Goal: Communication & Community: Participate in discussion

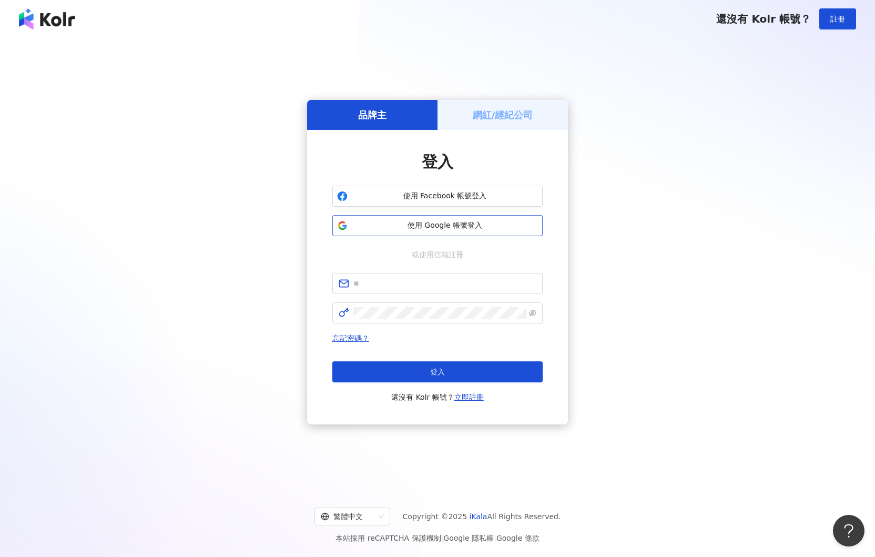
click at [460, 229] on span "使用 Google 帳號登入" at bounding box center [445, 225] width 186 height 11
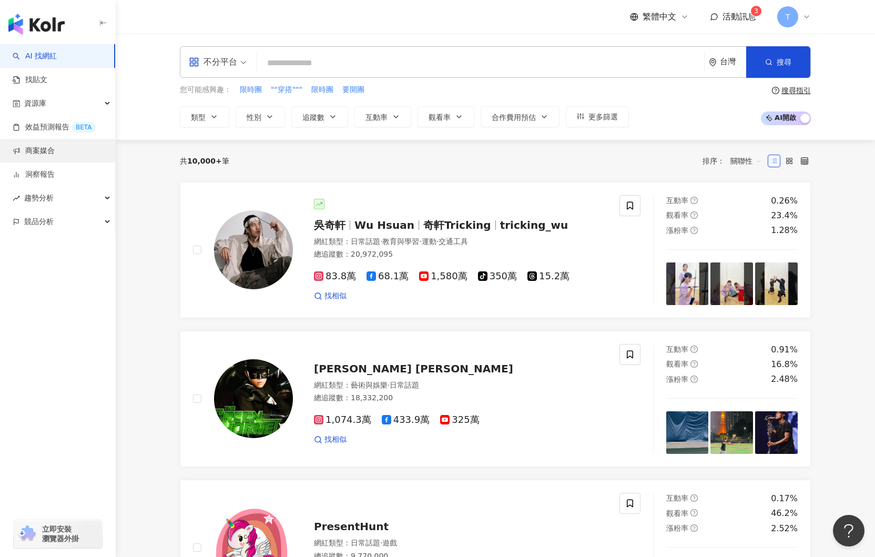
click at [47, 150] on link "商案媒合" at bounding box center [34, 151] width 42 height 11
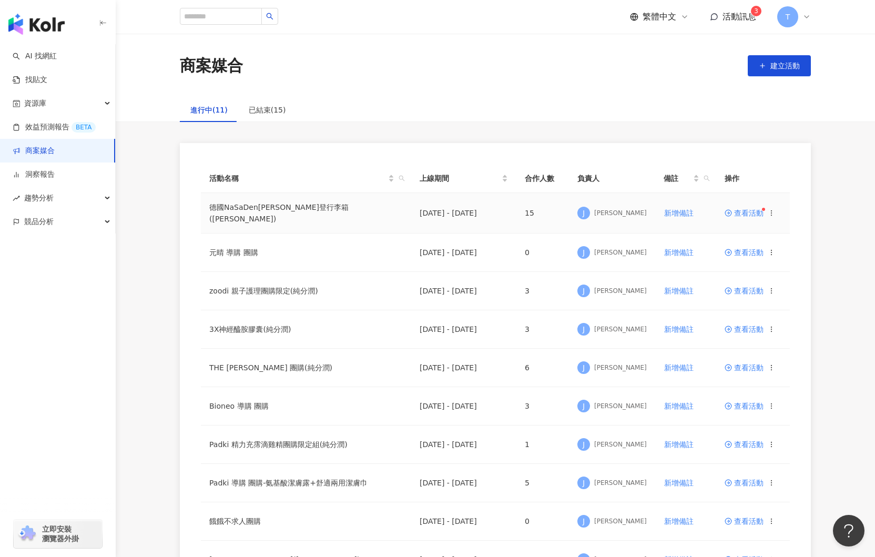
click at [748, 214] on span "查看活動" at bounding box center [744, 212] width 39 height 7
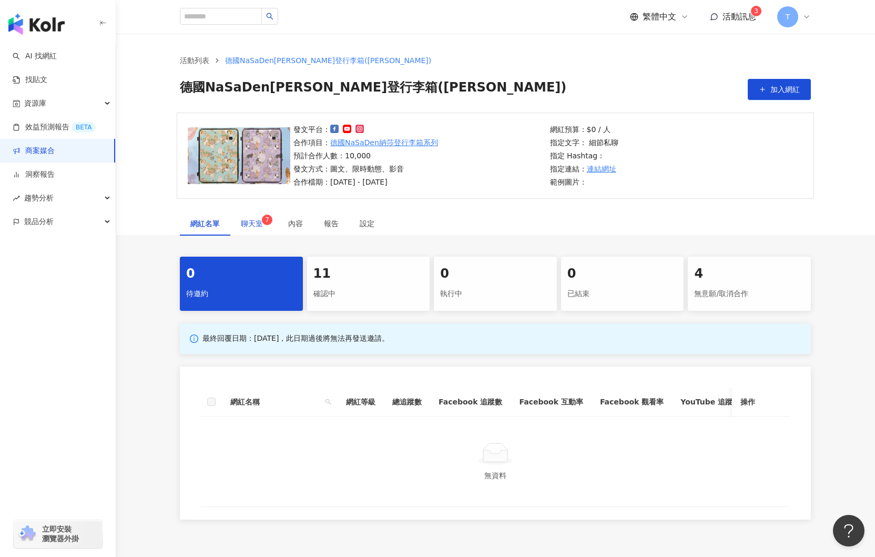
drag, startPoint x: 262, startPoint y: 219, endPoint x: 267, endPoint y: 226, distance: 7.9
click at [262, 219] on sup "7" at bounding box center [267, 220] width 11 height 11
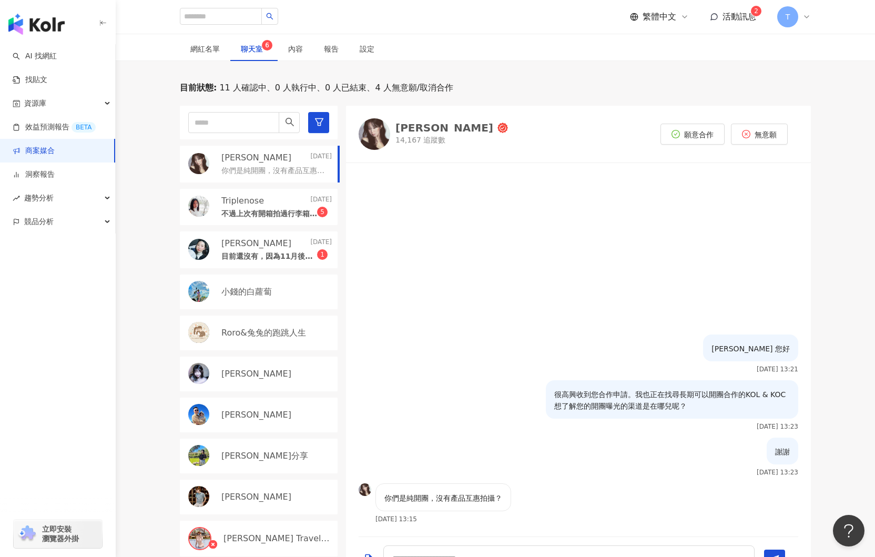
scroll to position [273, 0]
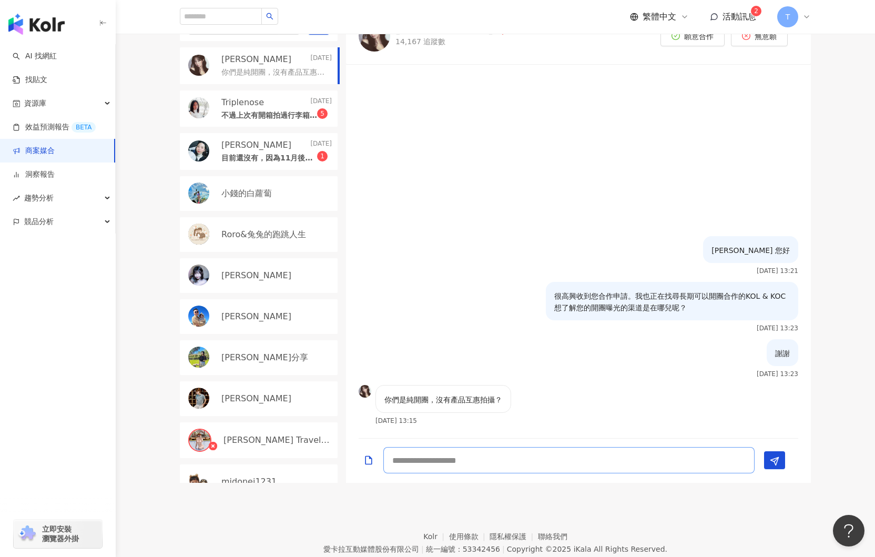
click at [485, 460] on textarea at bounding box center [568, 460] width 371 height 26
click at [448, 458] on textarea at bounding box center [568, 460] width 371 height 26
type textarea "*"
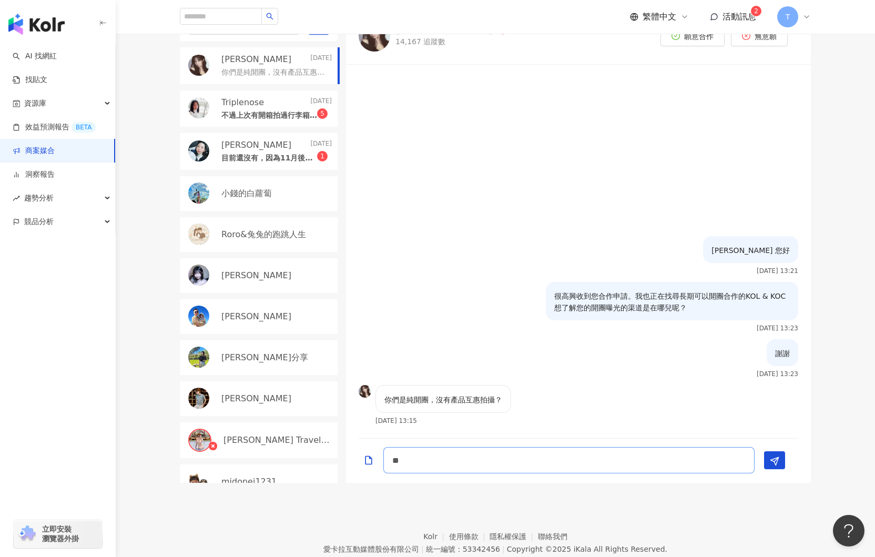
type textarea "*"
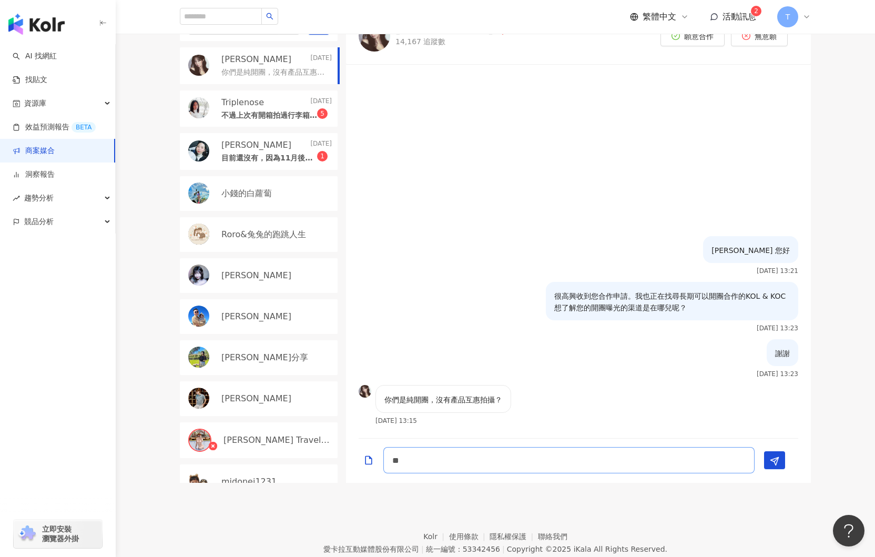
type textarea "*"
click at [578, 461] on textarea "**********" at bounding box center [568, 460] width 371 height 26
type textarea "**********"
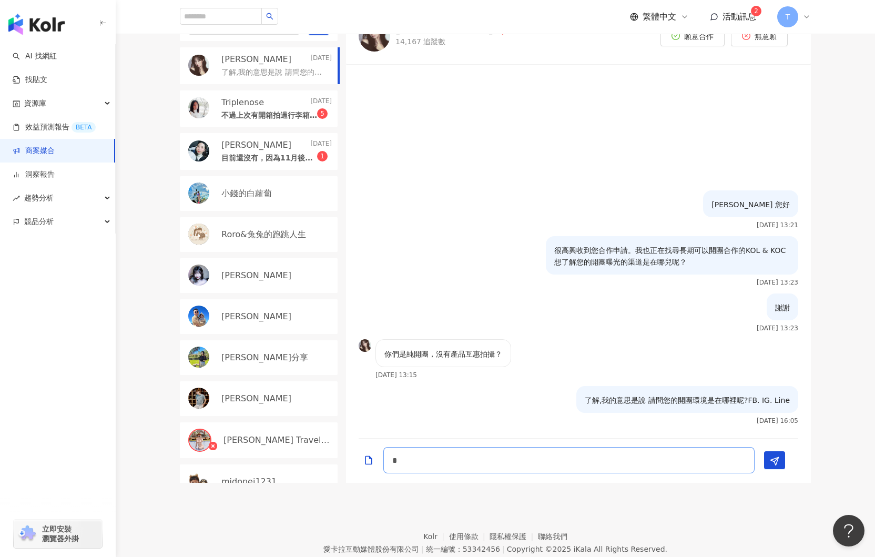
type textarea "*"
drag, startPoint x: 587, startPoint y: 400, endPoint x: 797, endPoint y: 411, distance: 210.6
click at [797, 411] on div "了解,我的意思是說 請問您的開團環境是在哪裡呢?FB. IG. Line 2025/10/8 16:05" at bounding box center [687, 405] width 222 height 38
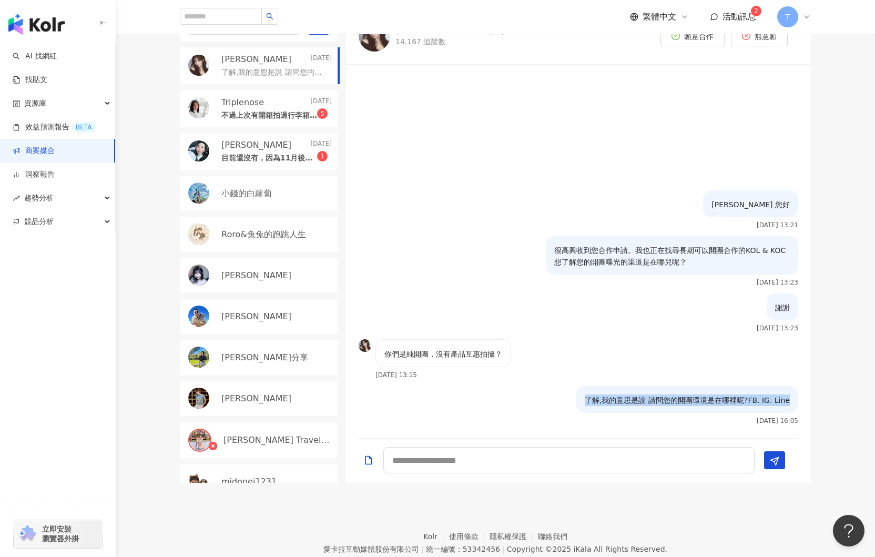
copy p "了解,我的意思是說 請問您的開團環境是在哪裡呢?FB. IG. Line"
drag, startPoint x: 553, startPoint y: 399, endPoint x: 578, endPoint y: 402, distance: 24.9
click at [554, 399] on div "了解,我的意思是說 請問您的開團環境是在哪裡呢?FB. IG. Line 2025/10/8 16:05" at bounding box center [578, 409] width 465 height 46
click at [586, 401] on div "了解,我的意思是說 請問您的開團環境是在哪裡呢?FB. IG. Line" at bounding box center [687, 399] width 222 height 27
click at [501, 463] on textarea at bounding box center [568, 460] width 371 height 26
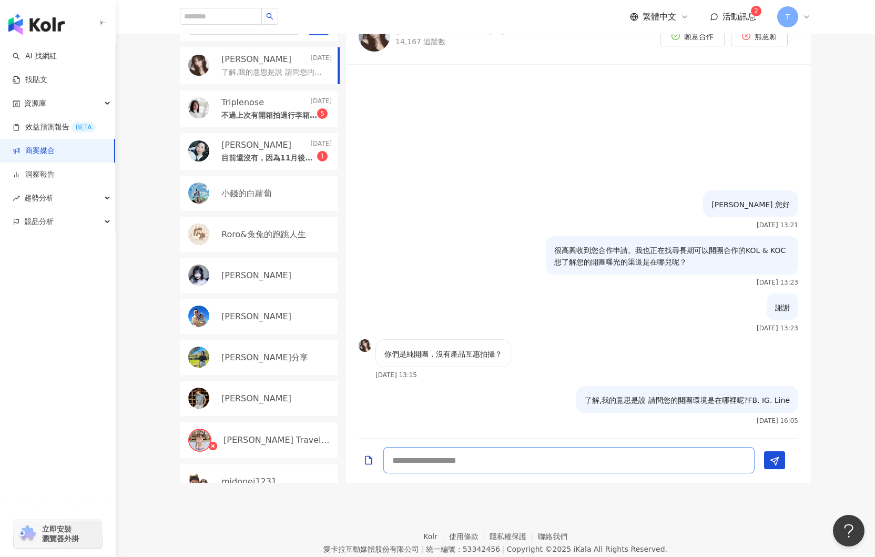
paste textarea "**********"
drag, startPoint x: 579, startPoint y: 462, endPoint x: 591, endPoint y: 462, distance: 11.6
click at [579, 462] on textarea "**********" at bounding box center [568, 460] width 371 height 26
type textarea "**********"
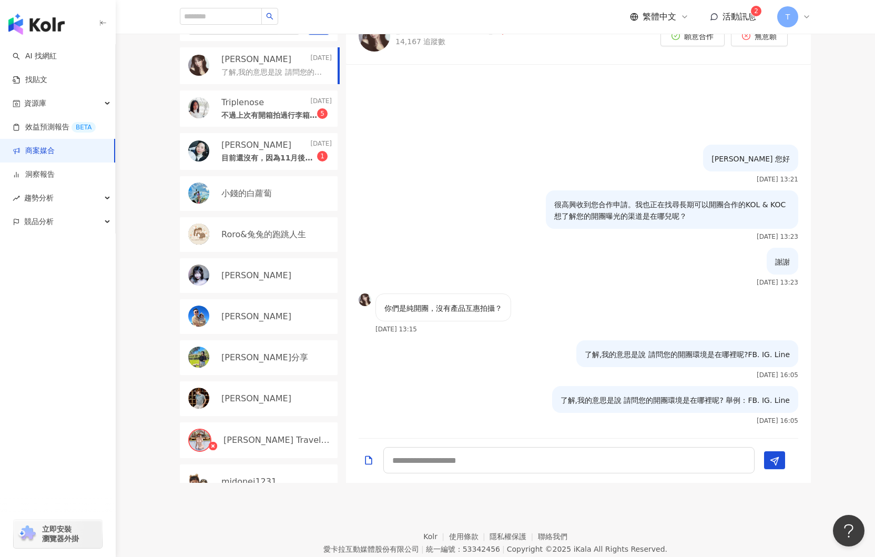
click at [271, 119] on p "不過上次有開箱拍過行李箱 有百萬預覽" at bounding box center [269, 115] width 96 height 11
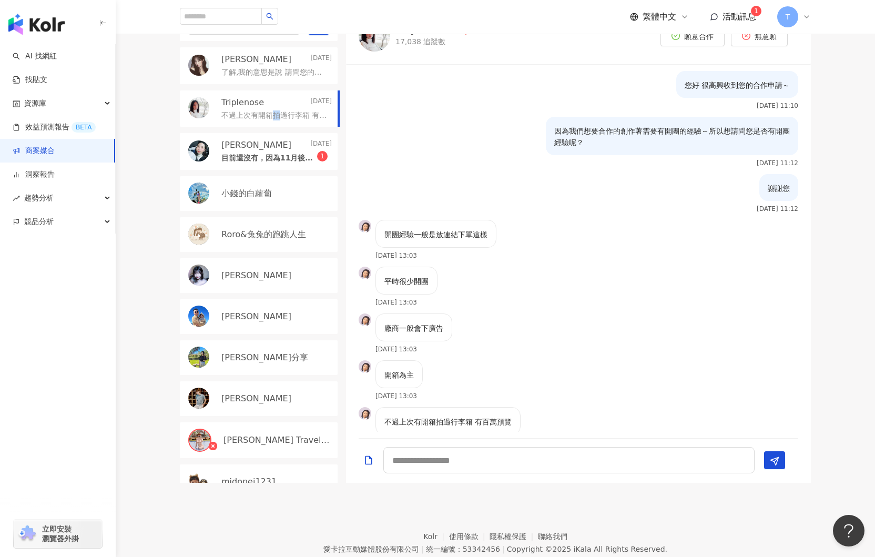
click at [375, 41] on img at bounding box center [375, 36] width 32 height 32
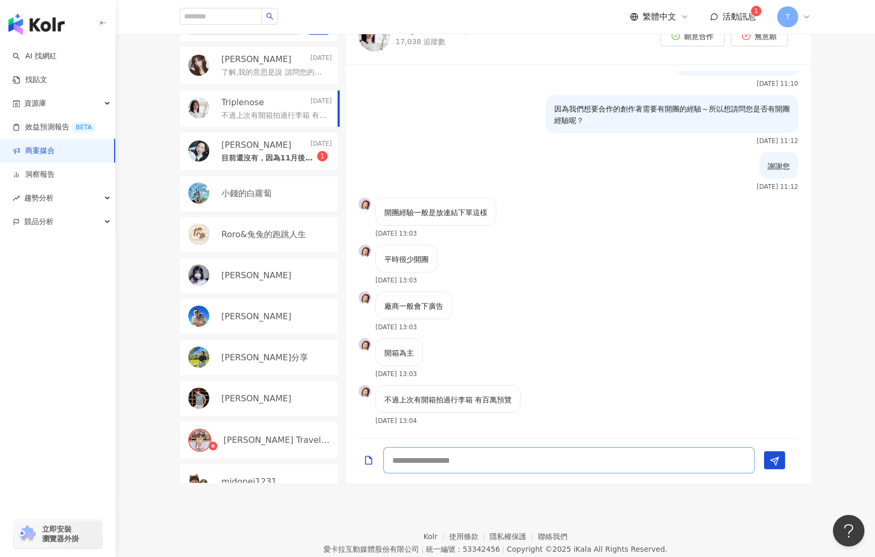
click at [450, 455] on textarea at bounding box center [568, 460] width 371 height 26
type textarea "**********"
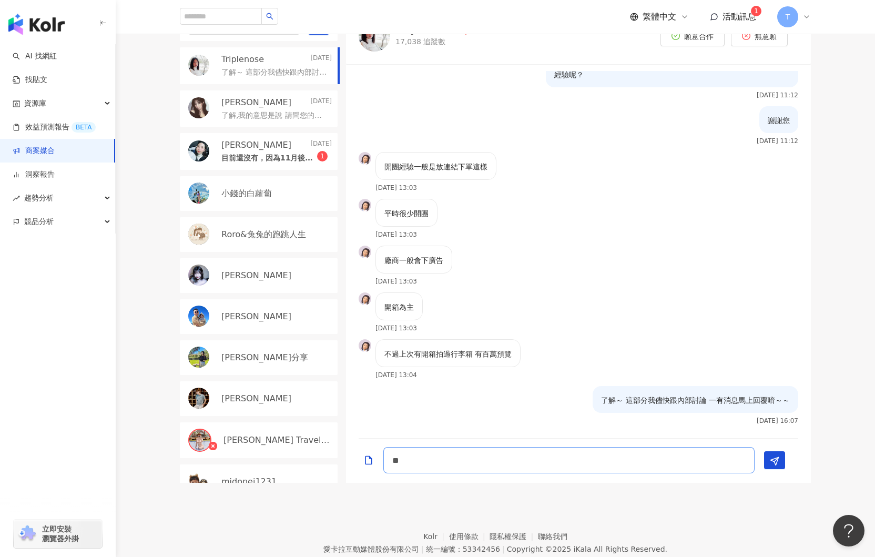
type textarea "*"
type textarea "***"
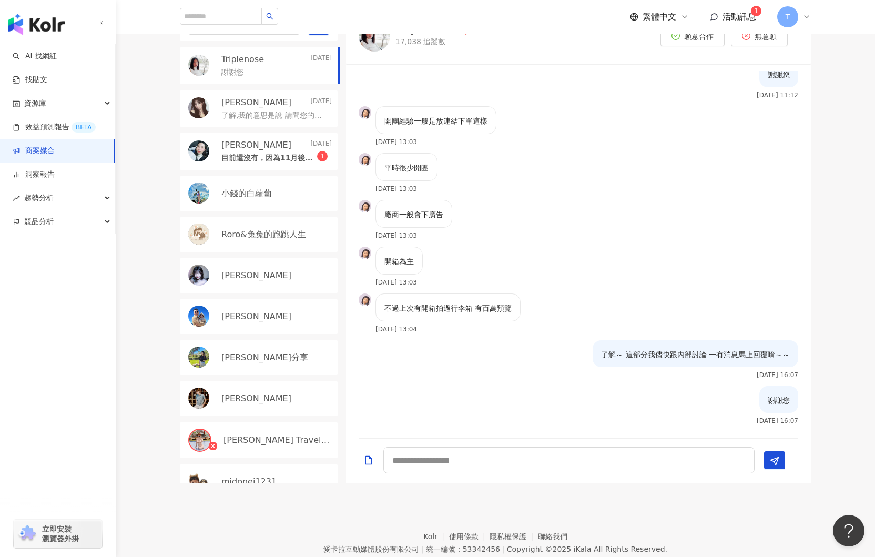
click at [270, 167] on div "Jocelyn 2025/10/3 目前還沒有，因為11月後會有開團的商品，故才先報名謝謝～ 1" at bounding box center [259, 151] width 158 height 37
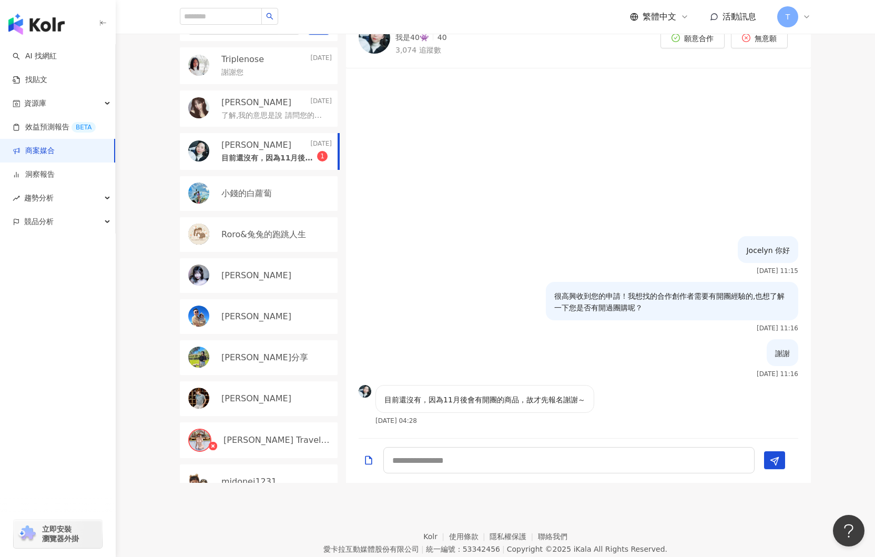
click at [270, 167] on div "Jocelyn 2025/10/3 目前還沒有，因為11月後會有開團的商品，故才先報名謝謝～ 1" at bounding box center [259, 151] width 158 height 37
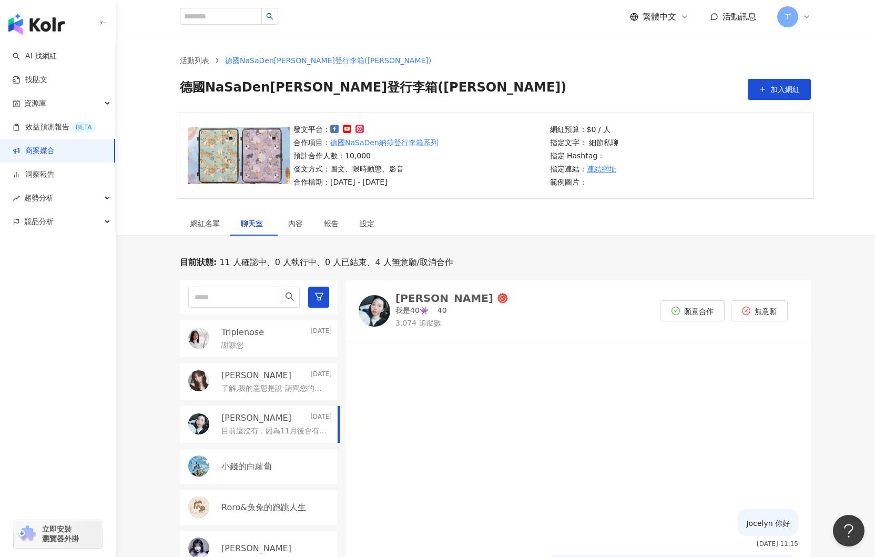
click at [378, 310] on img at bounding box center [375, 311] width 32 height 32
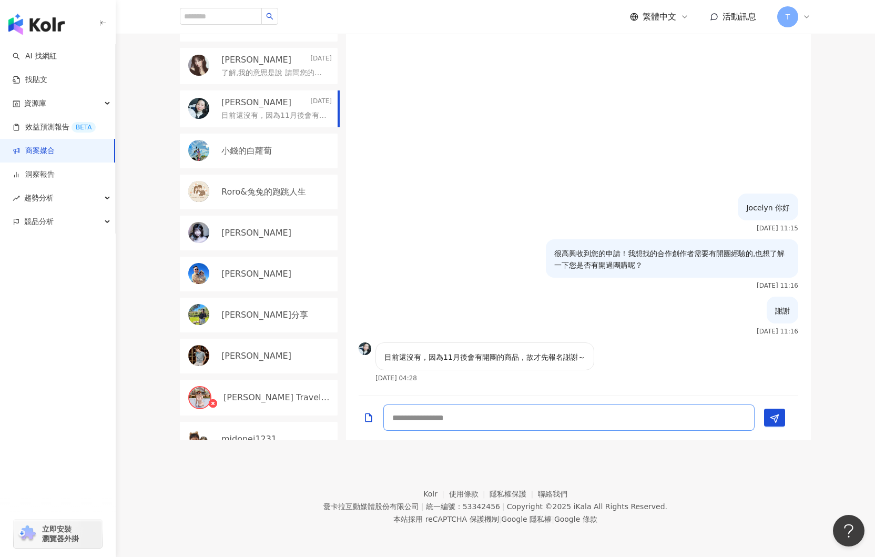
click at [424, 415] on textarea at bounding box center [568, 417] width 371 height 26
type textarea "**********"
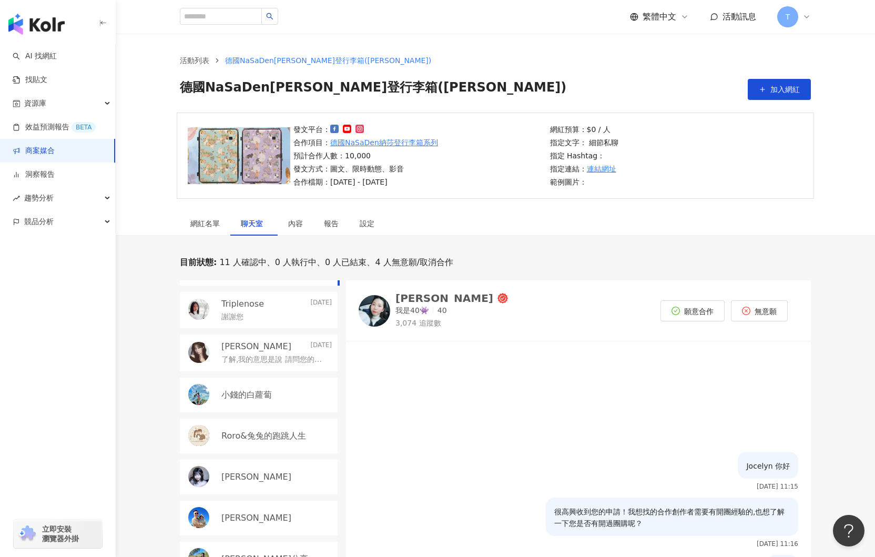
scroll to position [0, 0]
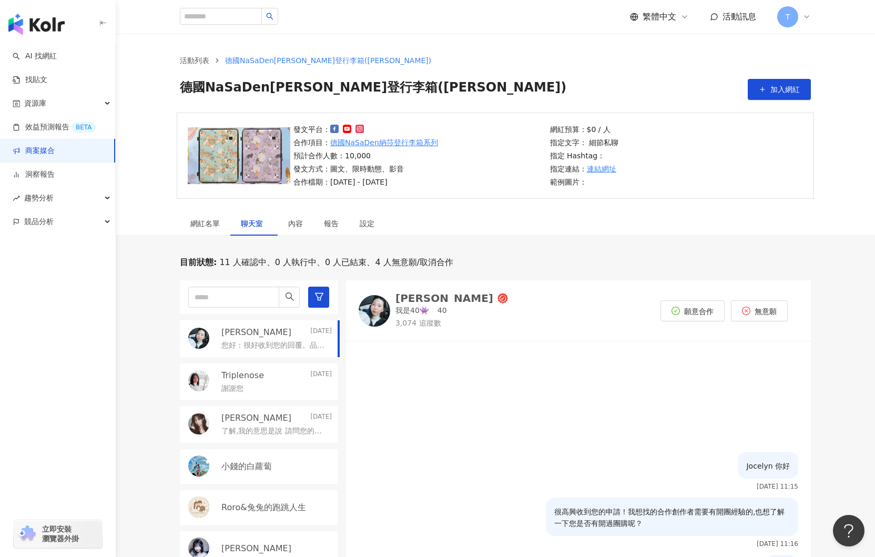
click at [266, 348] on p "您好：很好收到您的回覆。品牌這邊希望合作開團的創作者是有相關經驗的！真的非常抱歉" at bounding box center [274, 345] width 106 height 11
click at [245, 377] on p "Triplenose" at bounding box center [242, 376] width 43 height 12
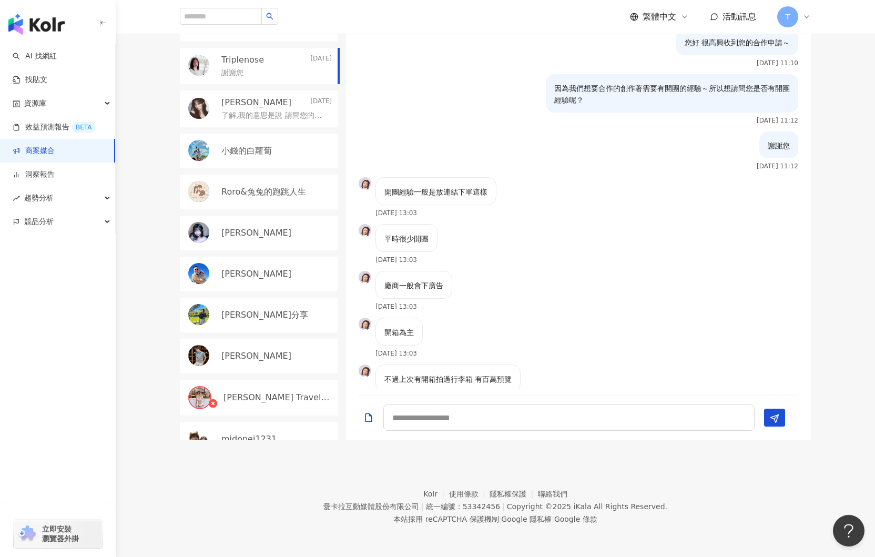
click at [257, 66] on div "謝謝您" at bounding box center [276, 72] width 110 height 13
click at [364, 181] on img at bounding box center [365, 183] width 13 height 13
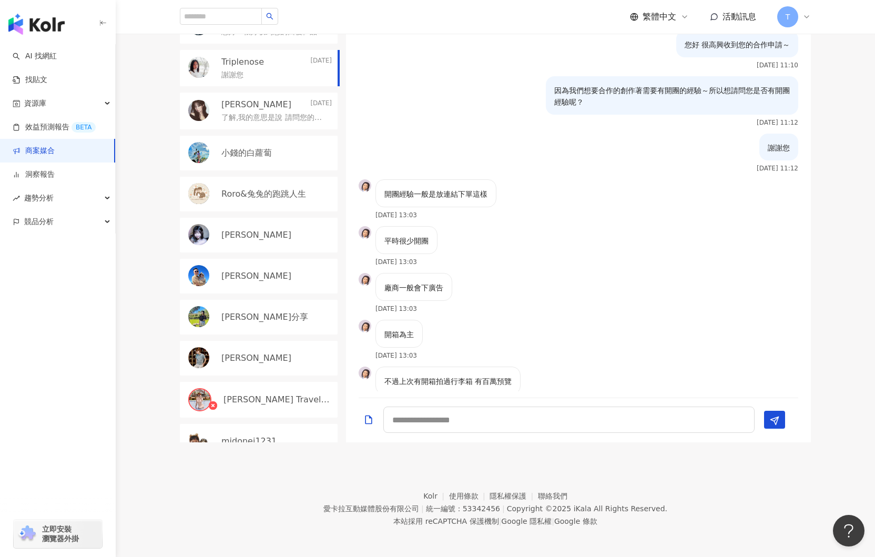
click at [201, 64] on img at bounding box center [198, 67] width 21 height 21
click at [577, 218] on div "開團經驗一般是放連結下單這樣 2025/10/3 13:03" at bounding box center [578, 203] width 465 height 47
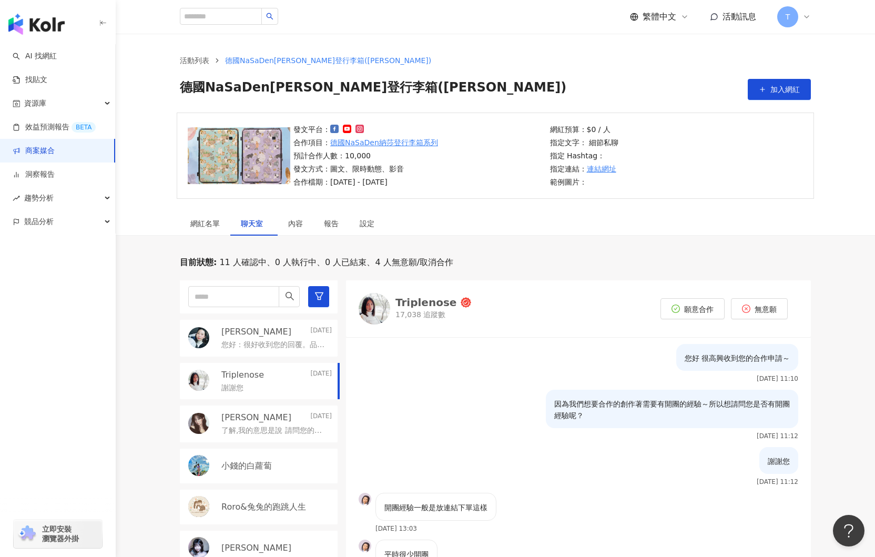
click at [374, 301] on img at bounding box center [375, 309] width 32 height 32
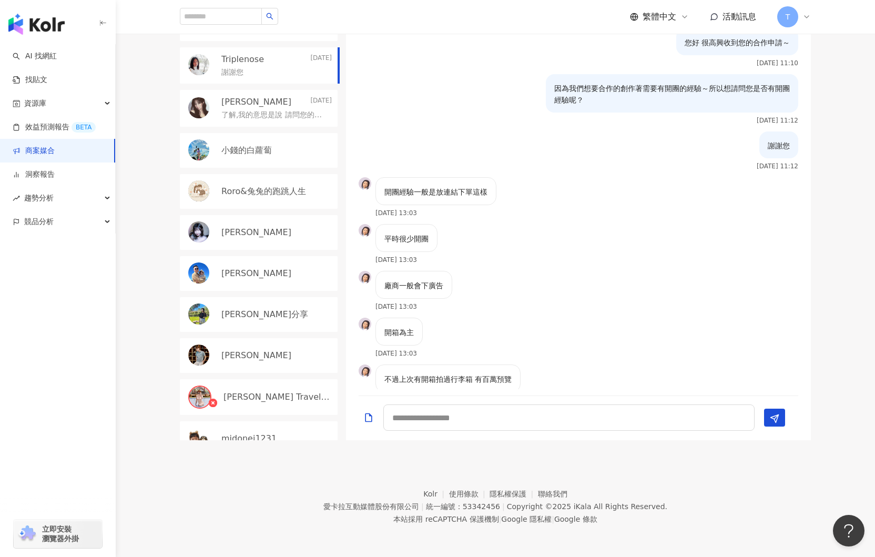
scroll to position [114, 0]
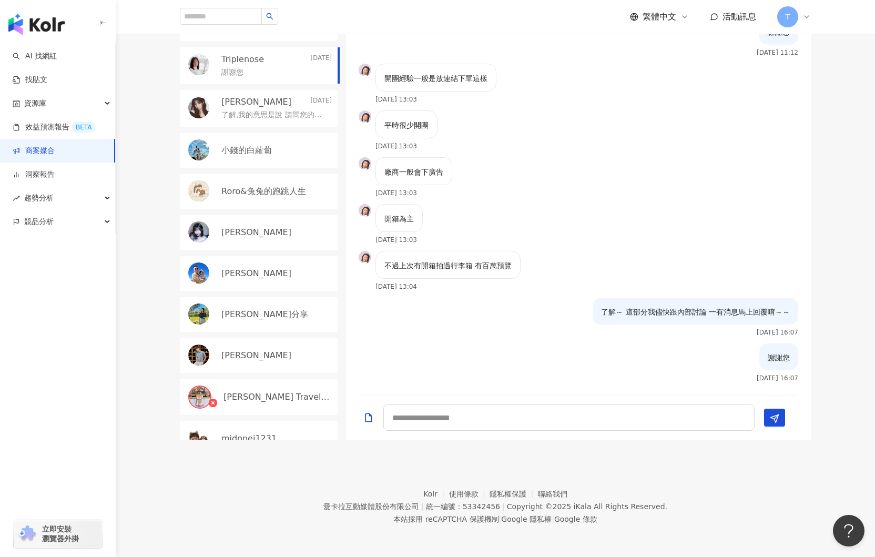
click at [456, 266] on p "不過上次有開箱拍過行李箱 有百萬預覽" at bounding box center [447, 266] width 127 height 12
click at [279, 127] on div "Jocelyn Today 您好：很好收到您的回覆。品牌這邊希望合作開團的創作者是有相關經驗的！真的非常抱歉 Triplenose Today 謝謝您 Chi…" at bounding box center [263, 202] width 166 height 475
click at [279, 125] on div "Chieh Hsiang Today 了解,我的意思是說 請問您的開團環境是在哪裡呢? 舉例：FB. IG. Line" at bounding box center [259, 108] width 158 height 37
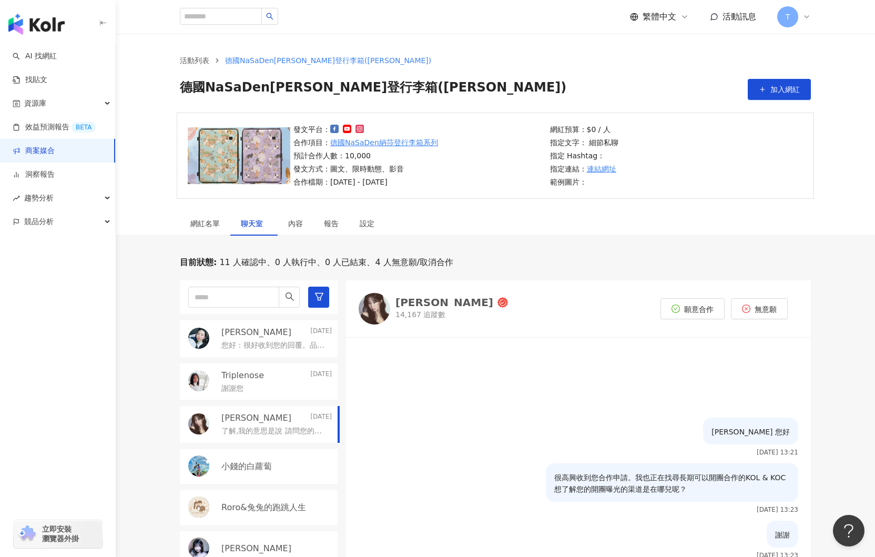
click at [375, 307] on img at bounding box center [375, 309] width 32 height 32
click at [41, 148] on link "商案媒合" at bounding box center [34, 151] width 42 height 11
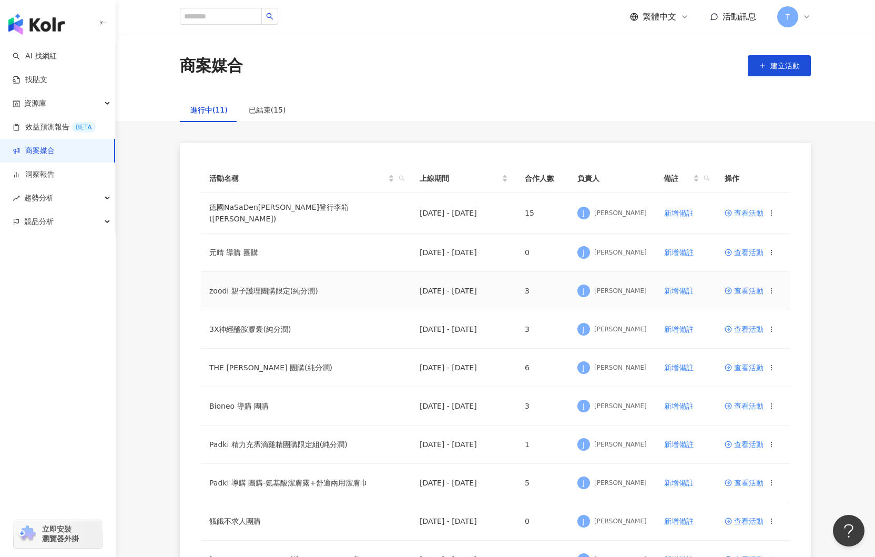
click at [754, 292] on td "查看活動" at bounding box center [753, 291] width 74 height 38
click at [740, 215] on span "查看活動" at bounding box center [744, 212] width 39 height 7
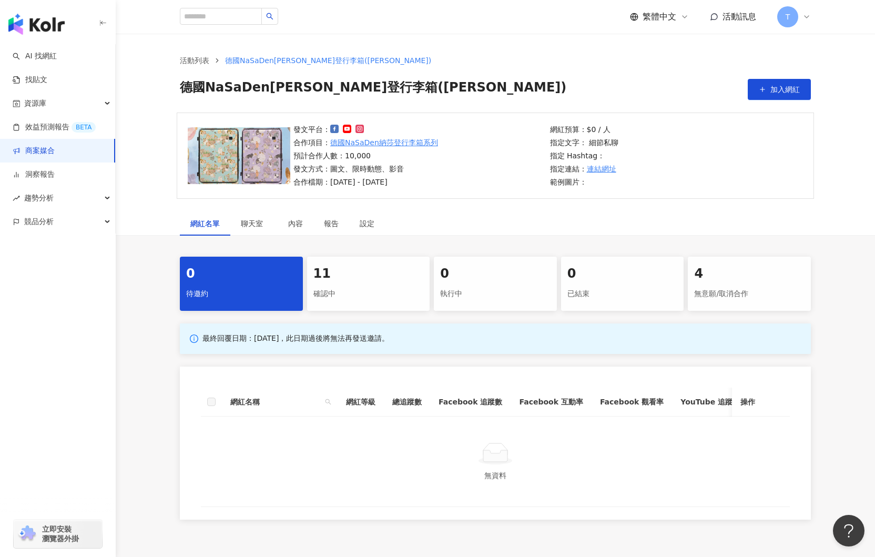
click at [364, 289] on div "確認中" at bounding box center [368, 294] width 110 height 18
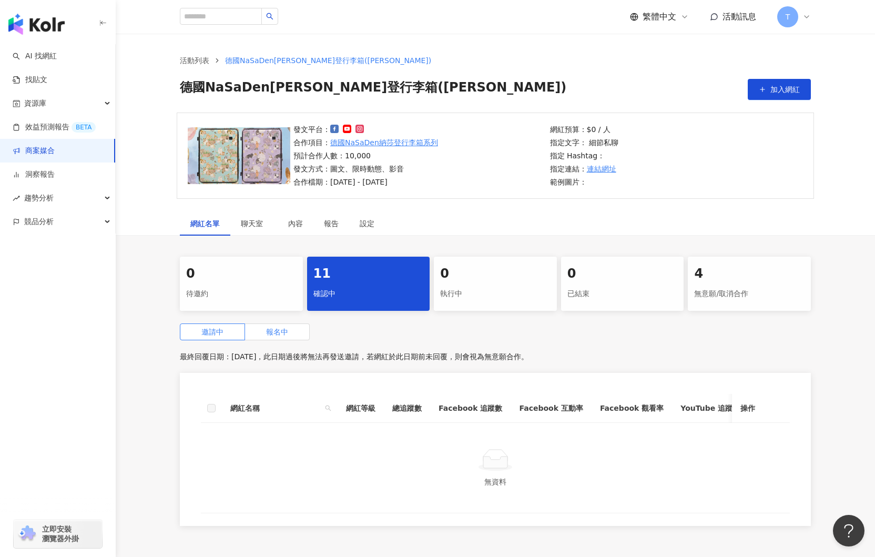
click at [292, 330] on label "報名中" at bounding box center [277, 331] width 65 height 17
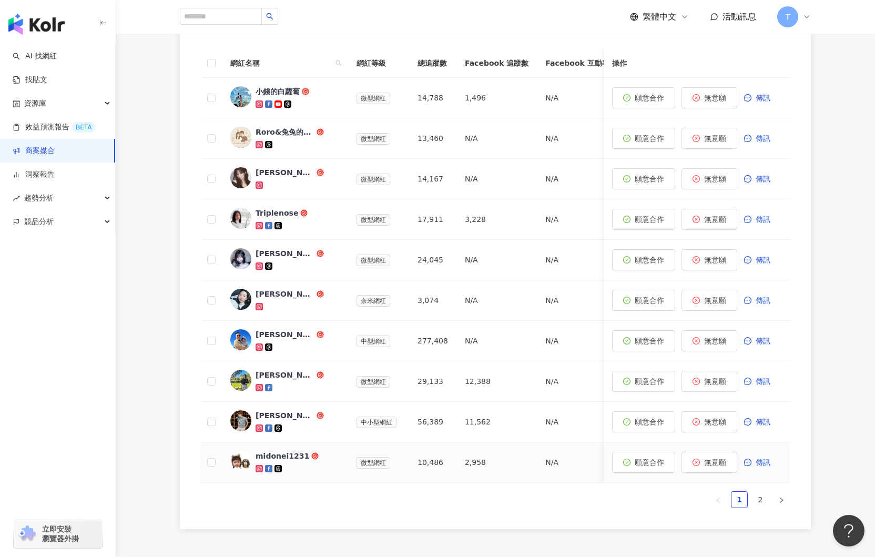
scroll to position [228, 0]
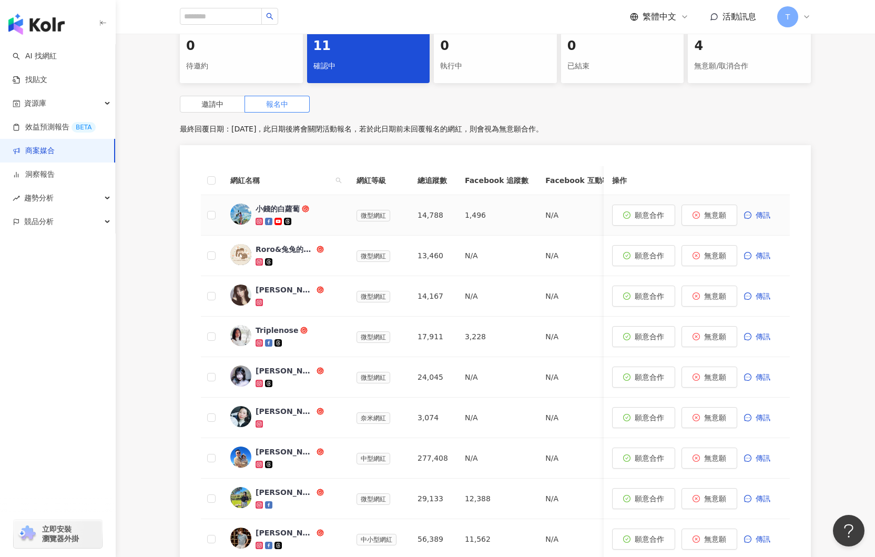
click at [260, 209] on div "小錢的白蘿蔔" at bounding box center [278, 208] width 44 height 11
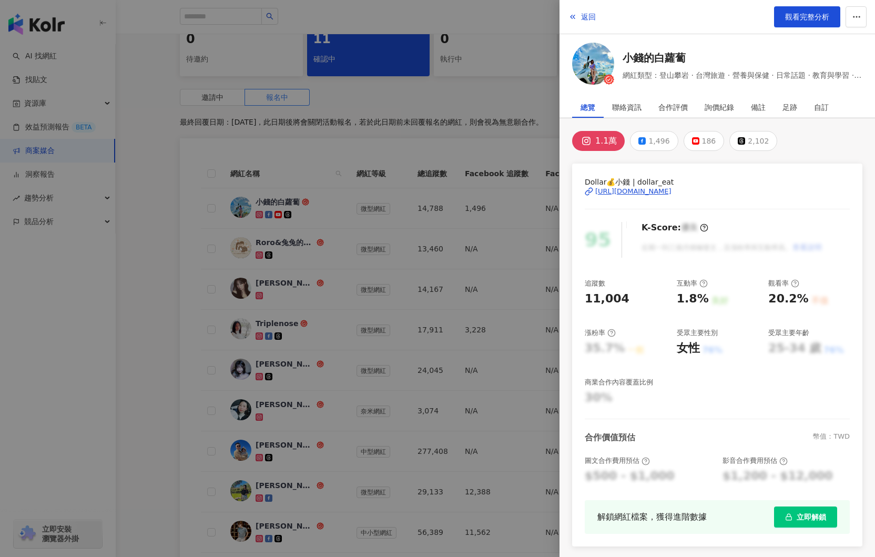
scroll to position [232, 0]
click at [671, 191] on div "[URL][DOMAIN_NAME]" at bounding box center [633, 191] width 76 height 9
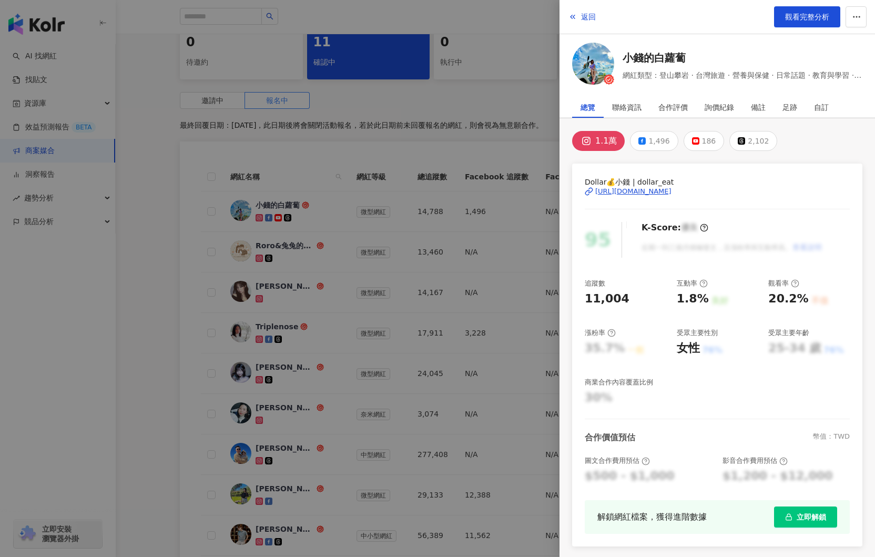
click at [600, 70] on img at bounding box center [593, 64] width 42 height 42
click at [404, 155] on div at bounding box center [437, 278] width 875 height 557
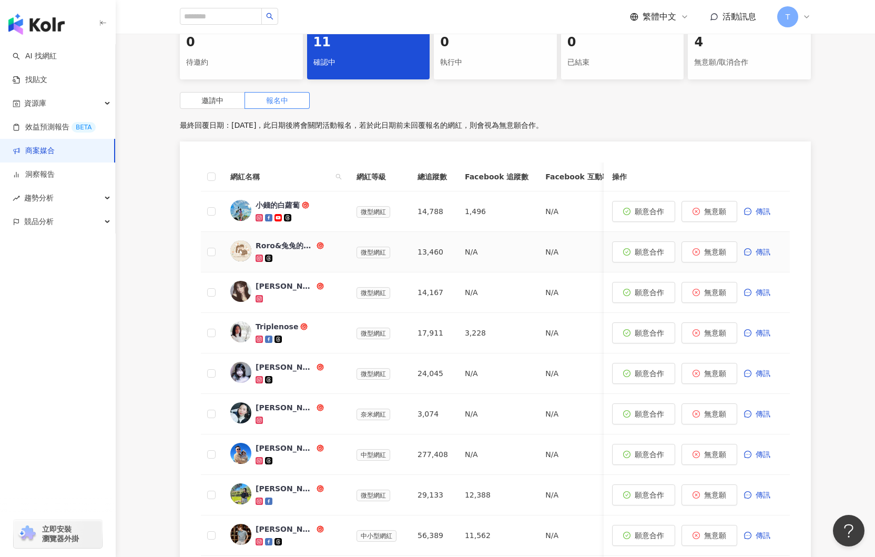
click at [279, 247] on div "Roro&兔兔的跑跳人生" at bounding box center [285, 245] width 59 height 11
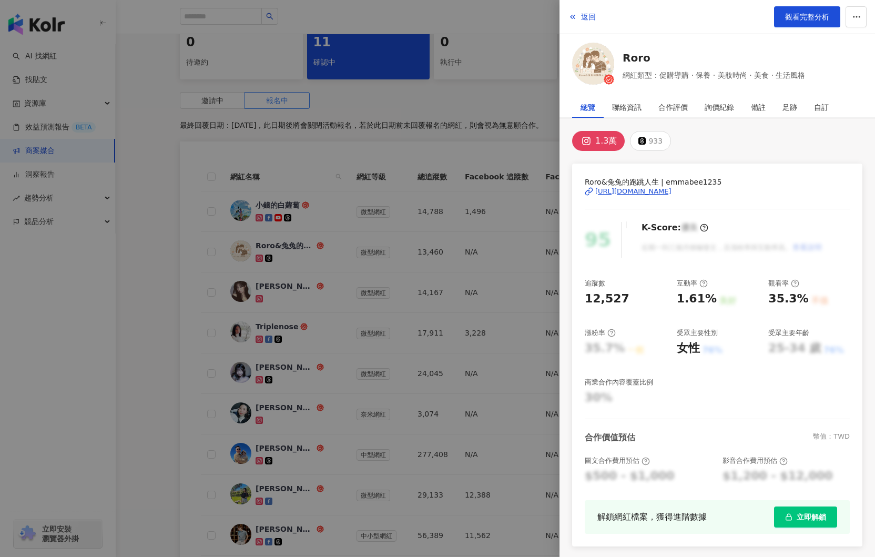
click at [610, 71] on img at bounding box center [593, 64] width 42 height 42
click at [287, 271] on div at bounding box center [437, 278] width 875 height 557
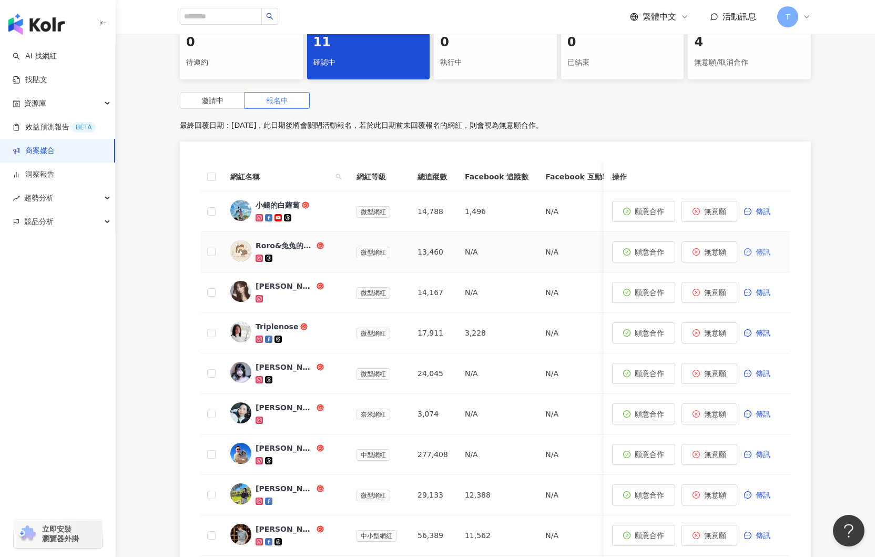
click at [766, 251] on span "傳訊" at bounding box center [763, 252] width 15 height 8
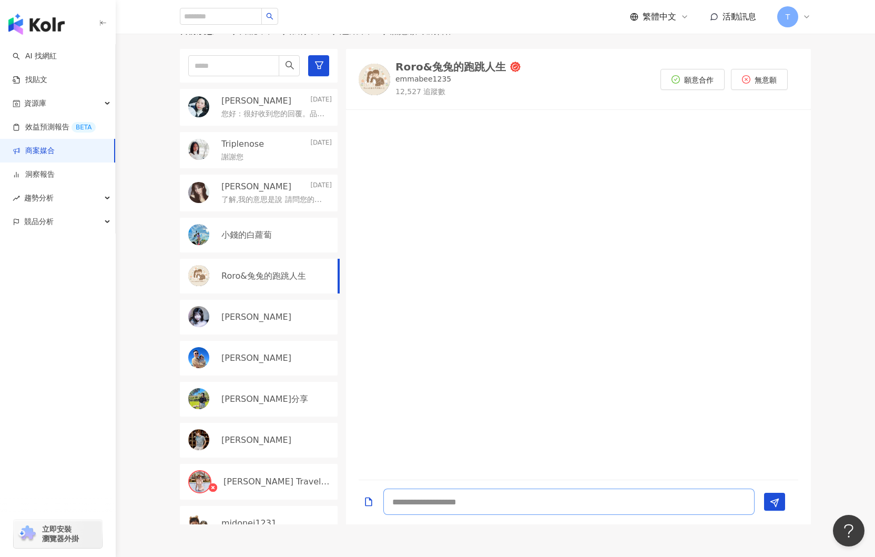
click at [440, 504] on textarea at bounding box center [568, 501] width 371 height 26
type textarea "**********"
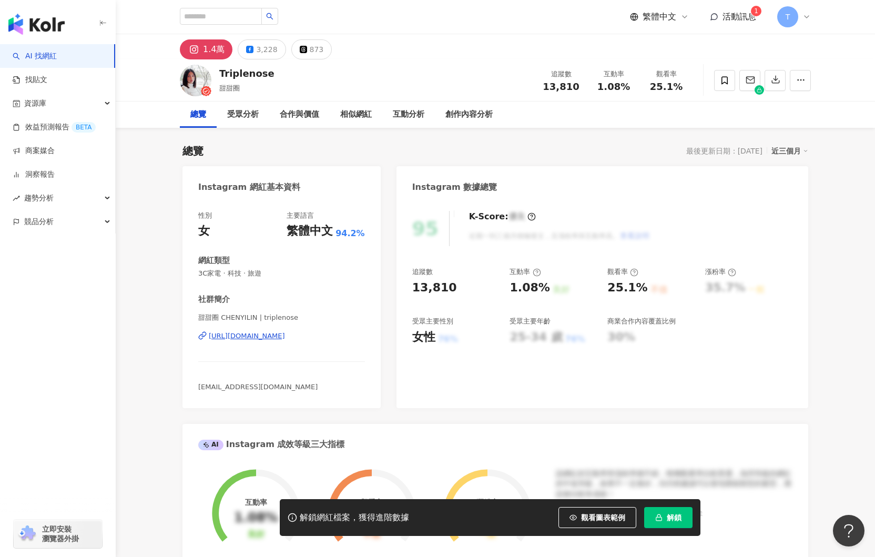
click at [267, 338] on div "https://www.instagram.com/triplenose/" at bounding box center [247, 335] width 76 height 9
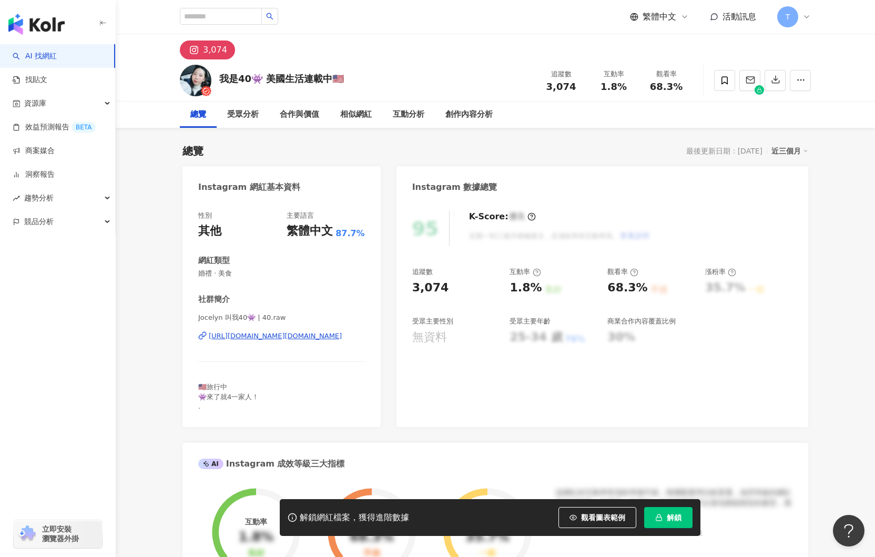
click at [277, 334] on div "https://www.instagram.com/40.raw/" at bounding box center [275, 335] width 133 height 9
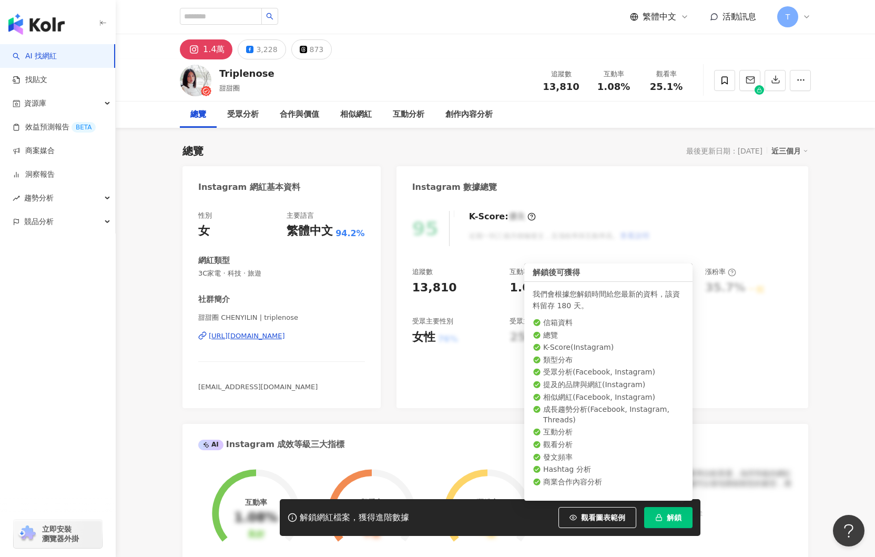
click at [670, 516] on span "解鎖" at bounding box center [674, 517] width 15 height 8
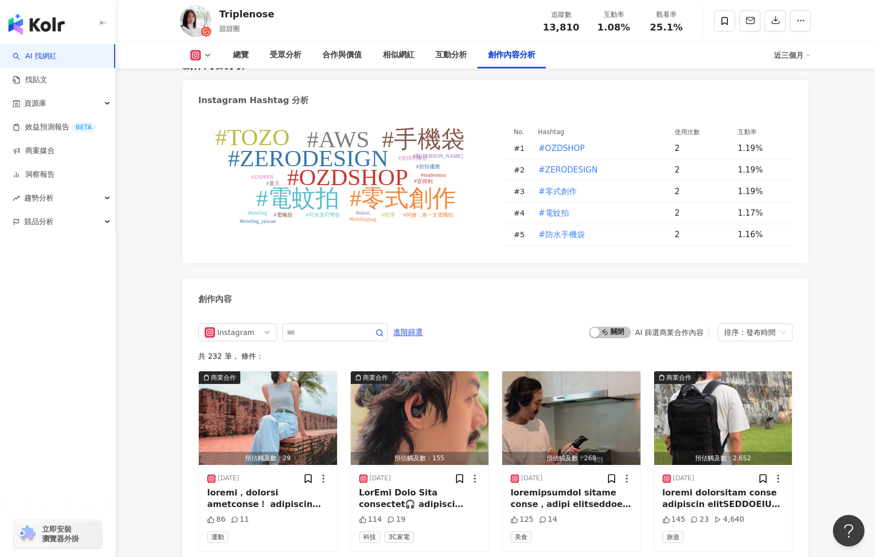
scroll to position [2984, 0]
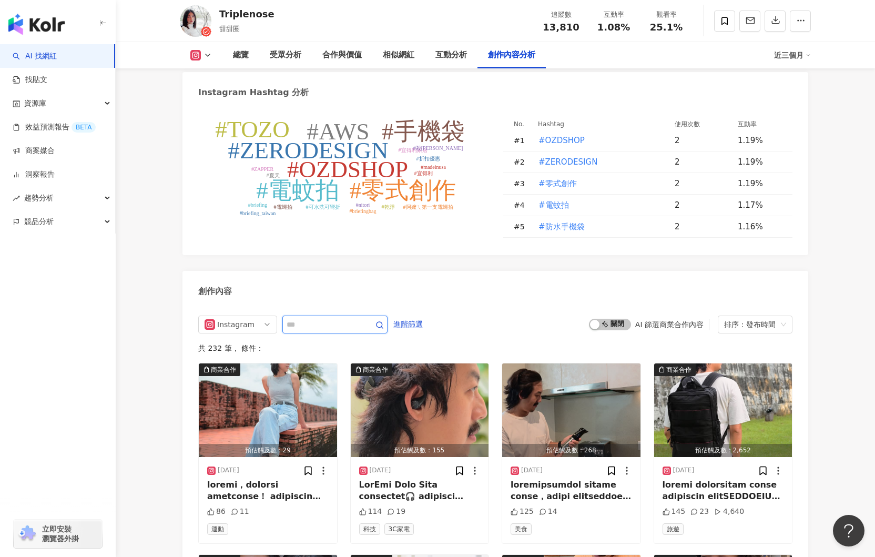
click at [314, 318] on input "text" at bounding box center [324, 324] width 74 height 13
type input "***"
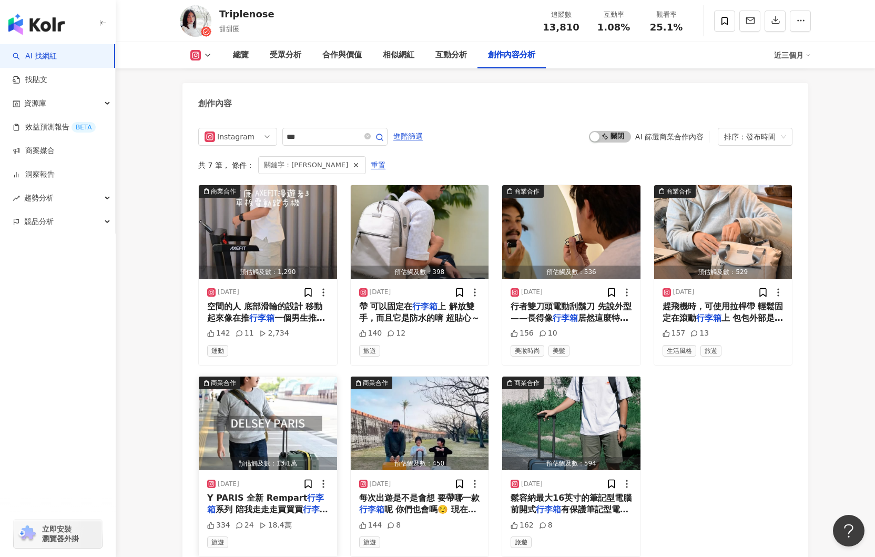
scroll to position [3170, 0]
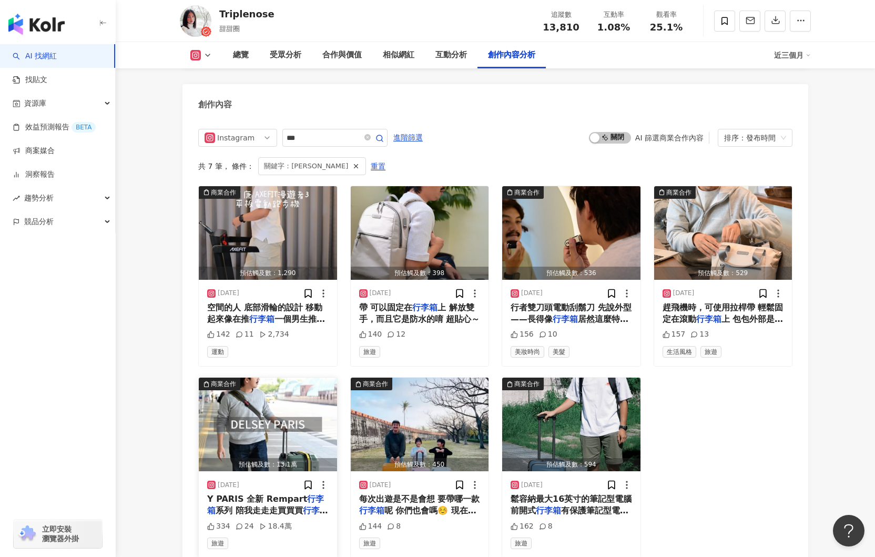
click at [296, 405] on img "button" at bounding box center [268, 425] width 138 height 94
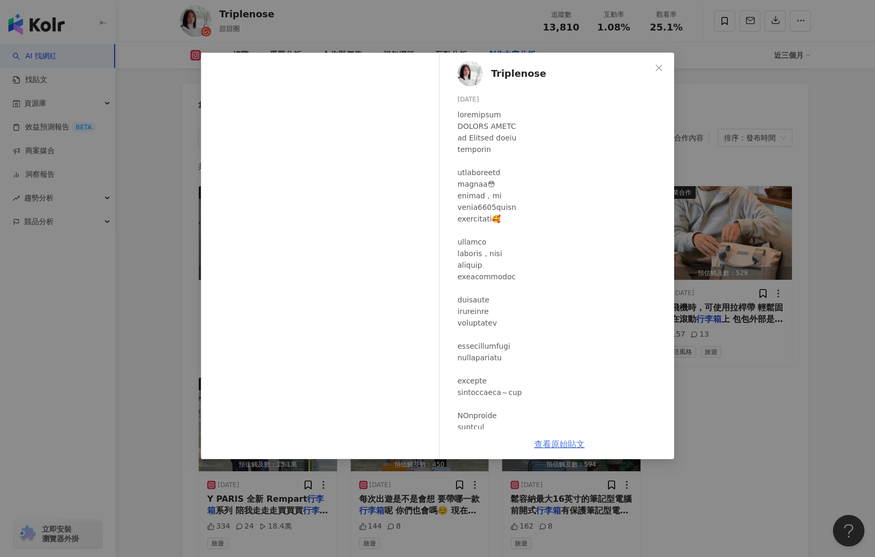
click at [563, 444] on link "查看原始貼文" at bounding box center [559, 444] width 50 height 10
click at [656, 69] on icon "close" at bounding box center [659, 68] width 8 height 8
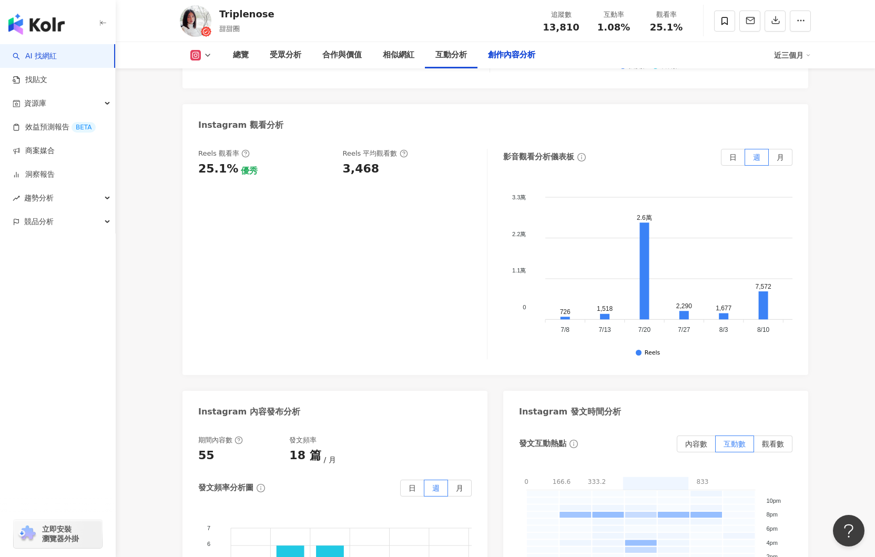
scroll to position [3290, 0]
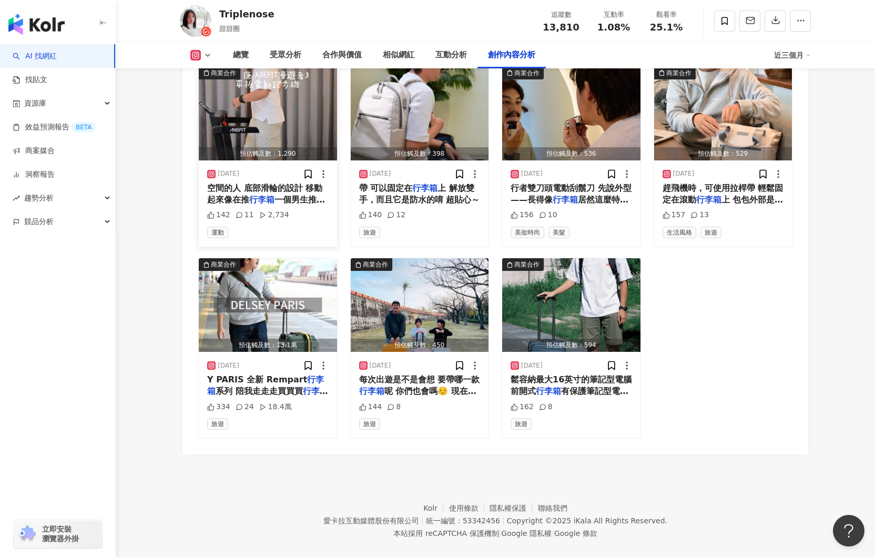
click at [256, 109] on img "button" at bounding box center [268, 114] width 138 height 94
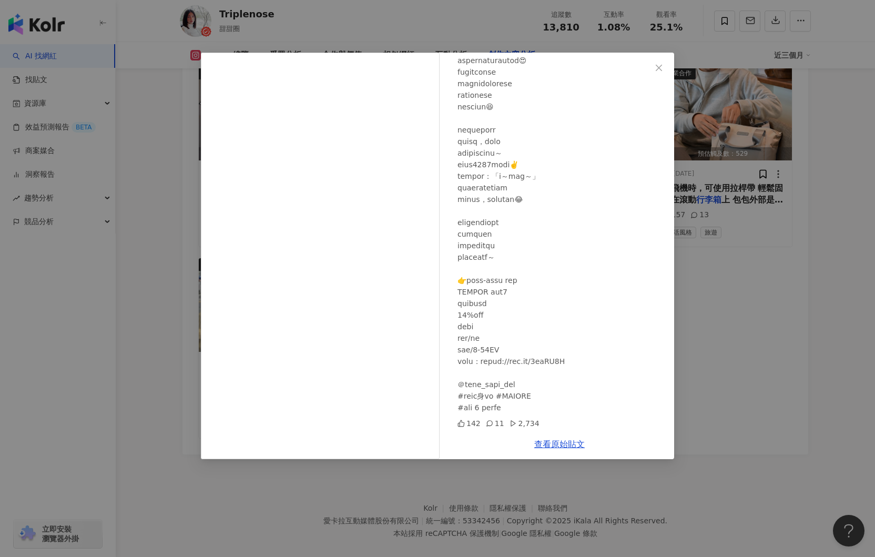
scroll to position [0, 0]
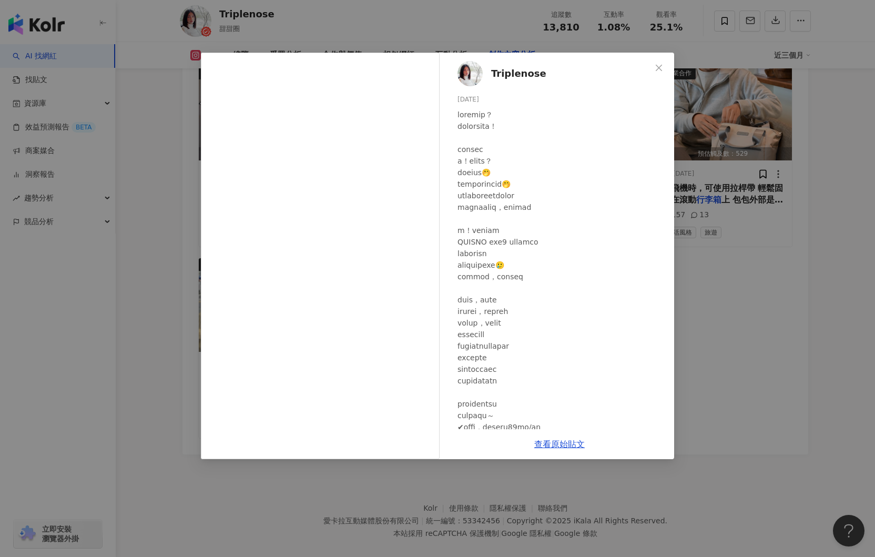
click at [137, 94] on div "Triplenose 2025/7/2 142 11 2,734 查看原始貼文" at bounding box center [437, 278] width 875 height 557
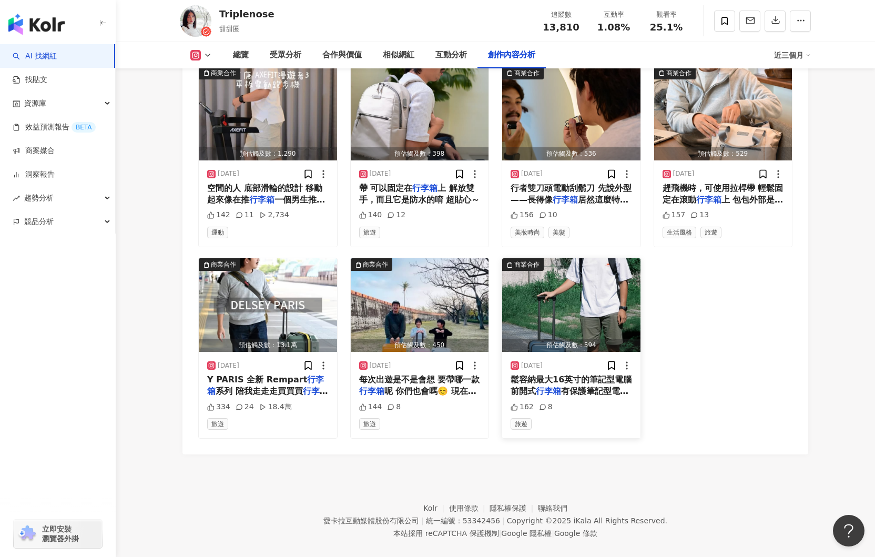
click at [577, 277] on img "button" at bounding box center [571, 305] width 138 height 94
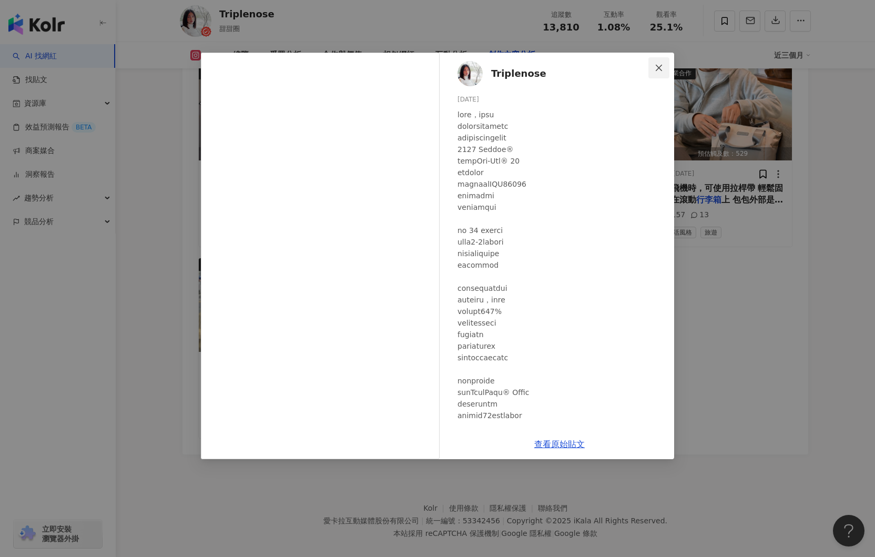
click at [659, 68] on icon "close" at bounding box center [659, 68] width 8 height 8
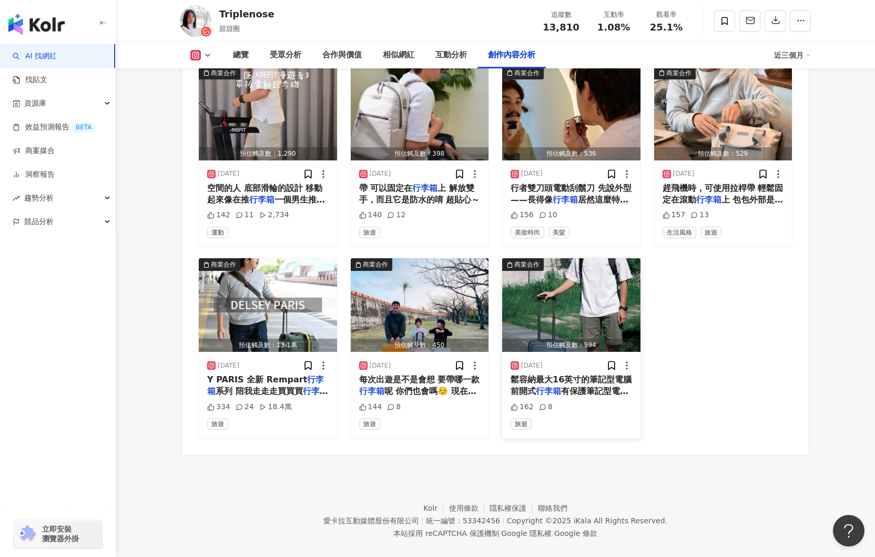
click at [600, 301] on img "button" at bounding box center [571, 305] width 138 height 94
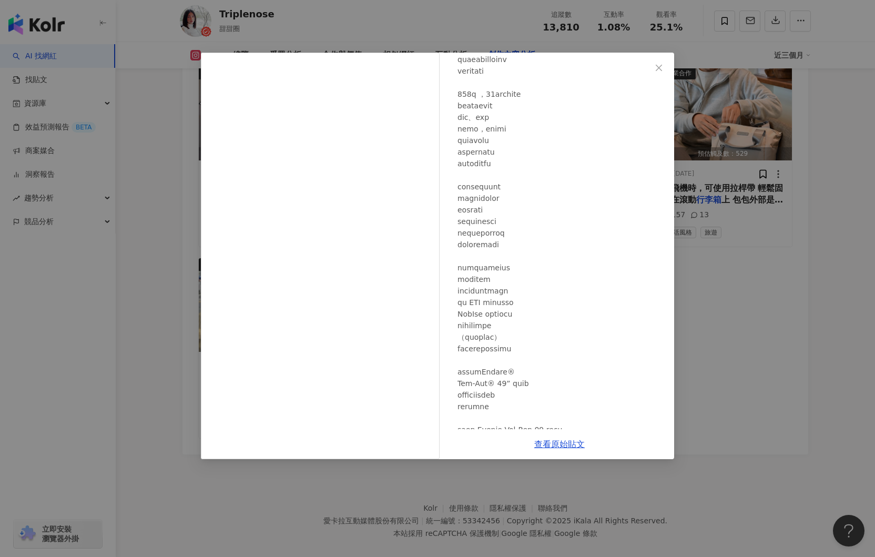
scroll to position [621, 0]
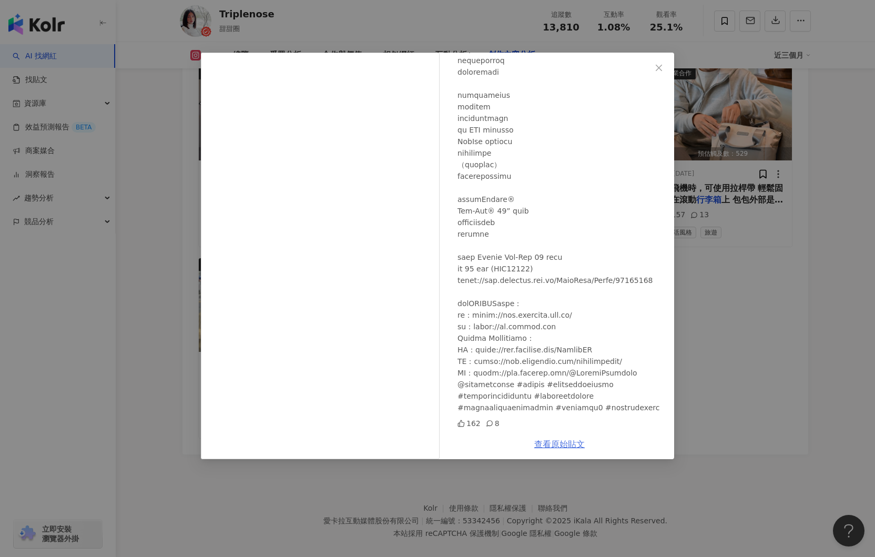
click at [565, 443] on link "查看原始貼文" at bounding box center [559, 444] width 50 height 10
click at [661, 64] on icon "close" at bounding box center [659, 68] width 8 height 8
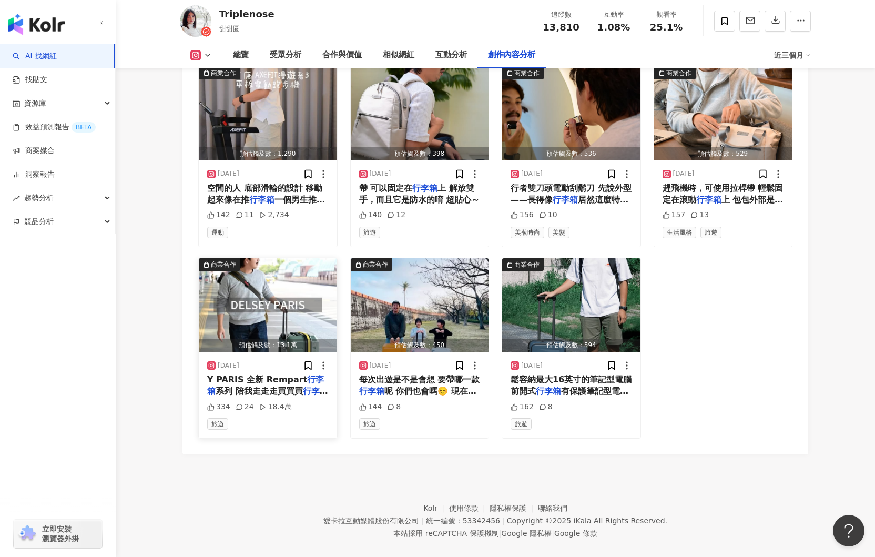
click at [260, 403] on icon at bounding box center [262, 406] width 7 height 7
click at [264, 402] on div "18.4萬" at bounding box center [275, 407] width 33 height 11
click at [280, 316] on img "button" at bounding box center [268, 305] width 138 height 94
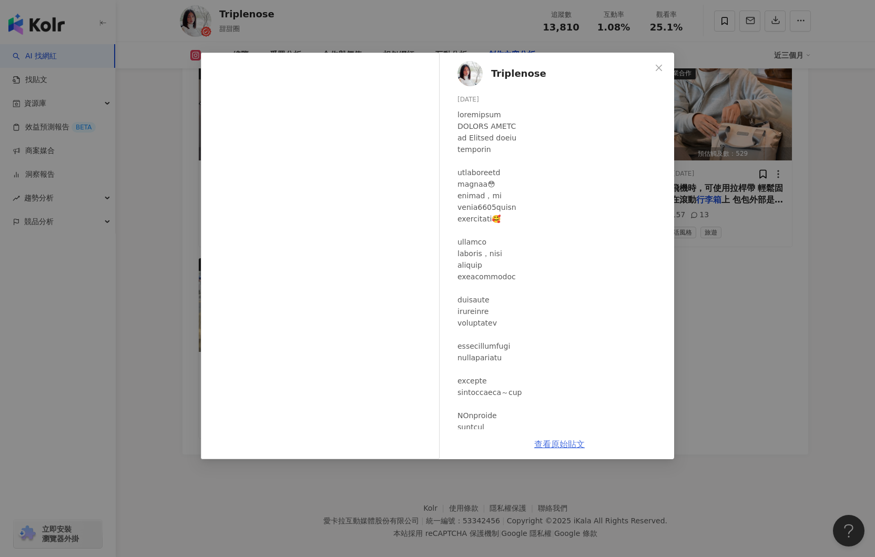
click at [556, 443] on link "查看原始貼文" at bounding box center [559, 444] width 50 height 10
click at [659, 72] on icon "close" at bounding box center [659, 68] width 8 height 8
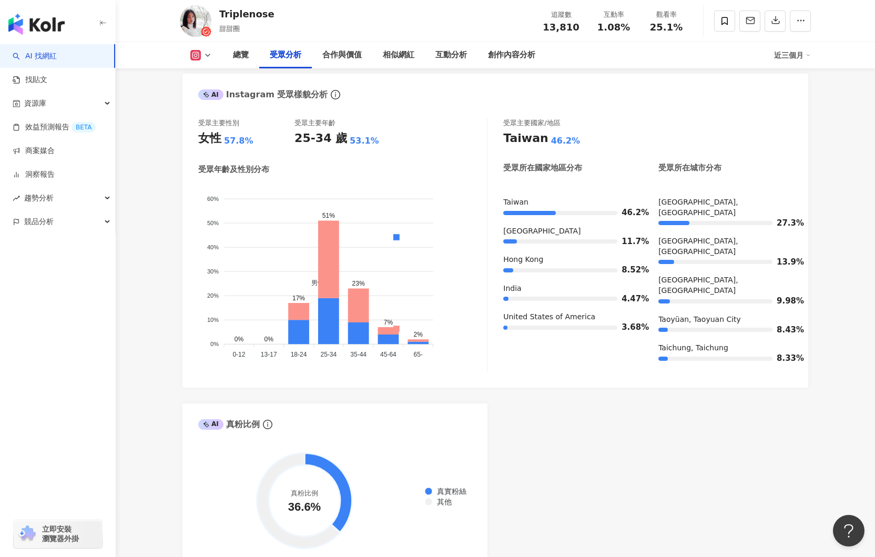
scroll to position [875, 0]
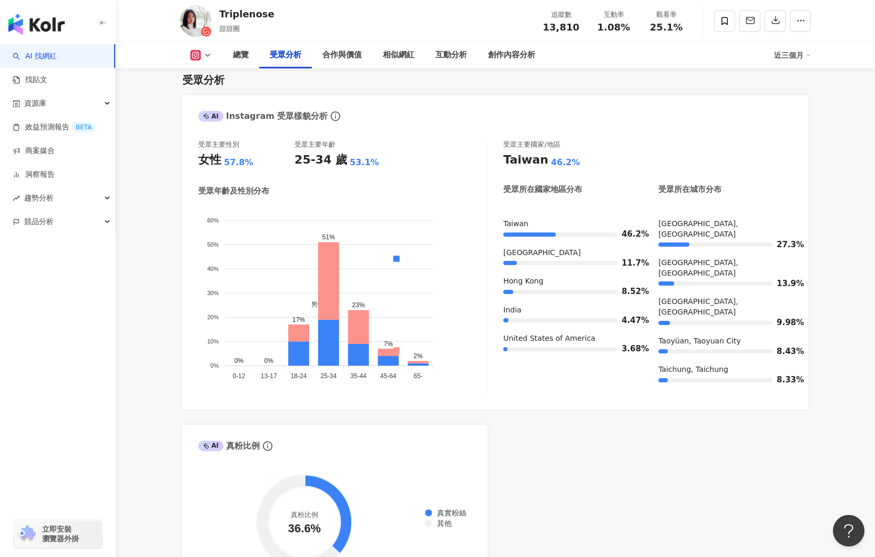
click at [226, 17] on div "Triplenose" at bounding box center [246, 13] width 55 height 13
click at [199, 17] on img at bounding box center [196, 21] width 32 height 32
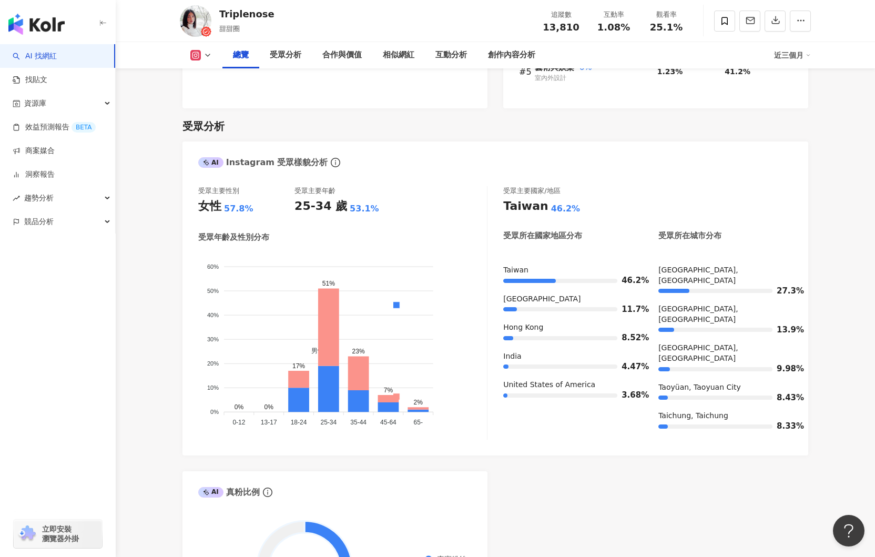
scroll to position [830, 0]
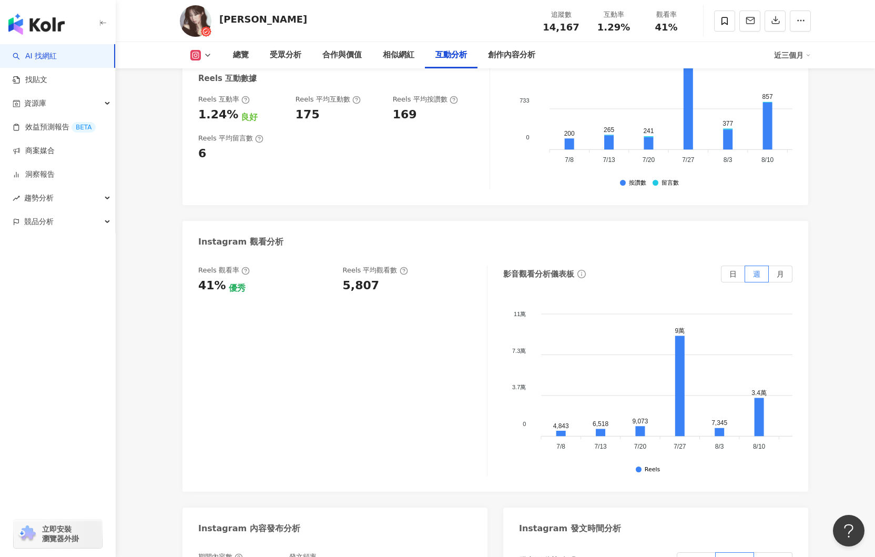
scroll to position [1412, 0]
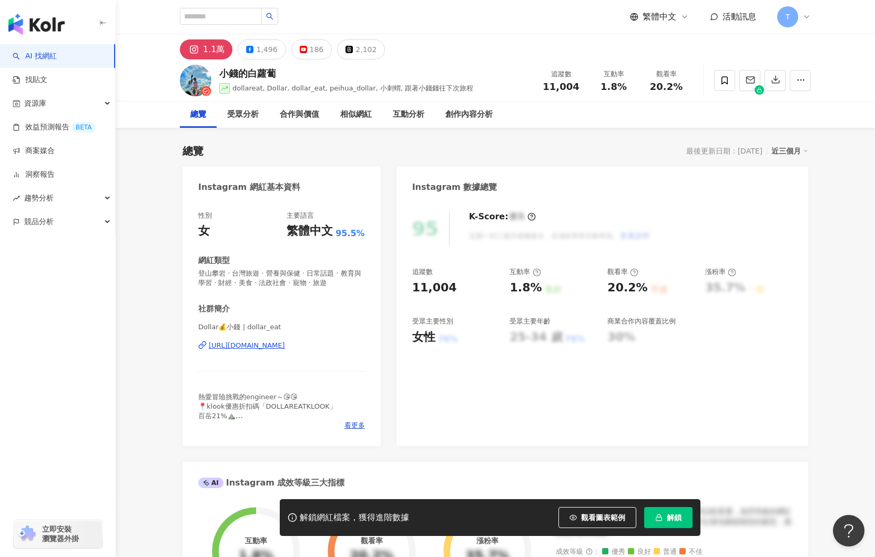
click at [669, 519] on span "解鎖" at bounding box center [674, 517] width 15 height 8
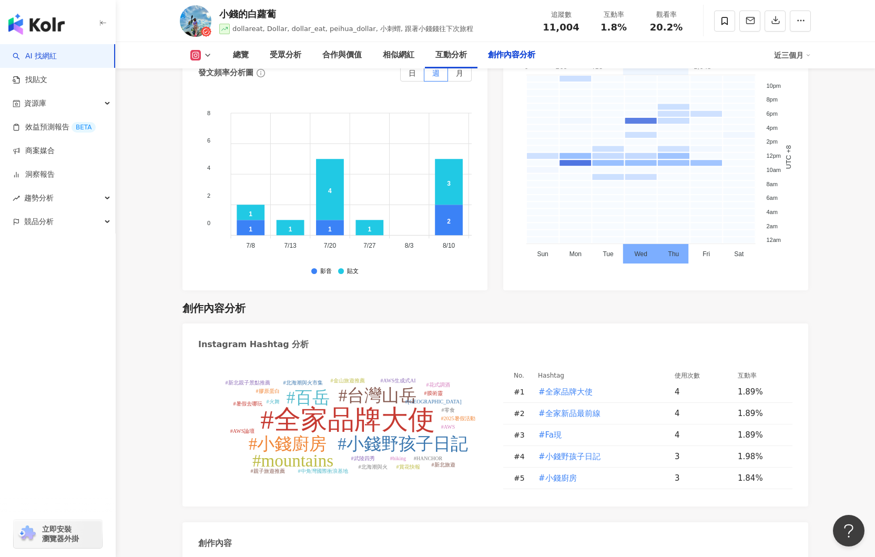
scroll to position [3074, 0]
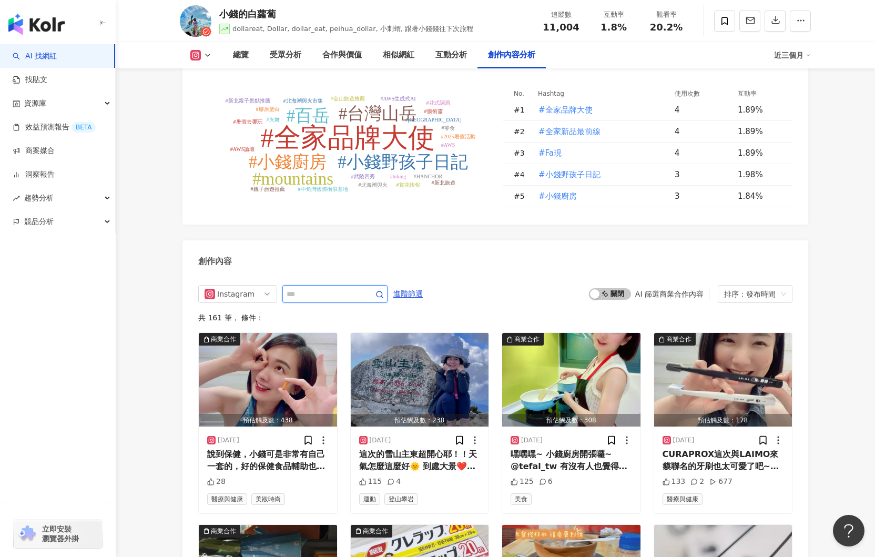
click at [317, 288] on input "text" at bounding box center [324, 294] width 74 height 13
type input "***"
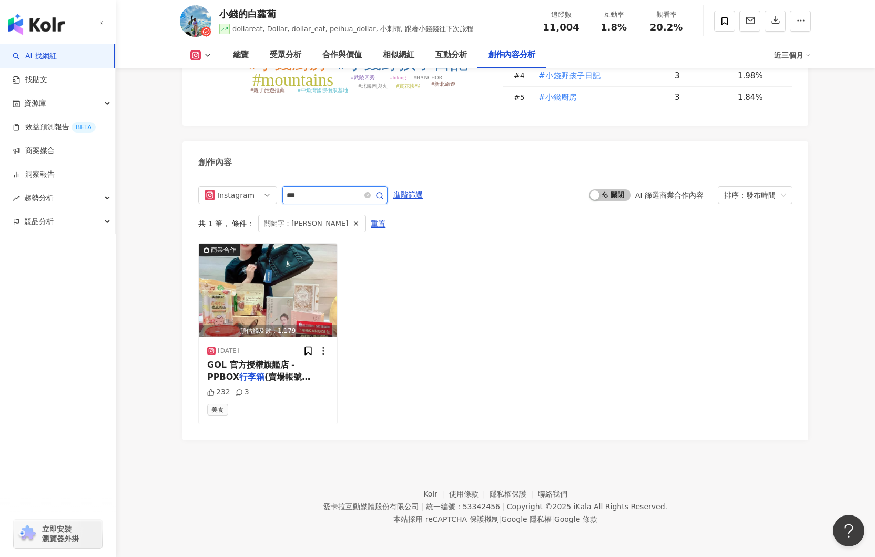
scroll to position [3148, 0]
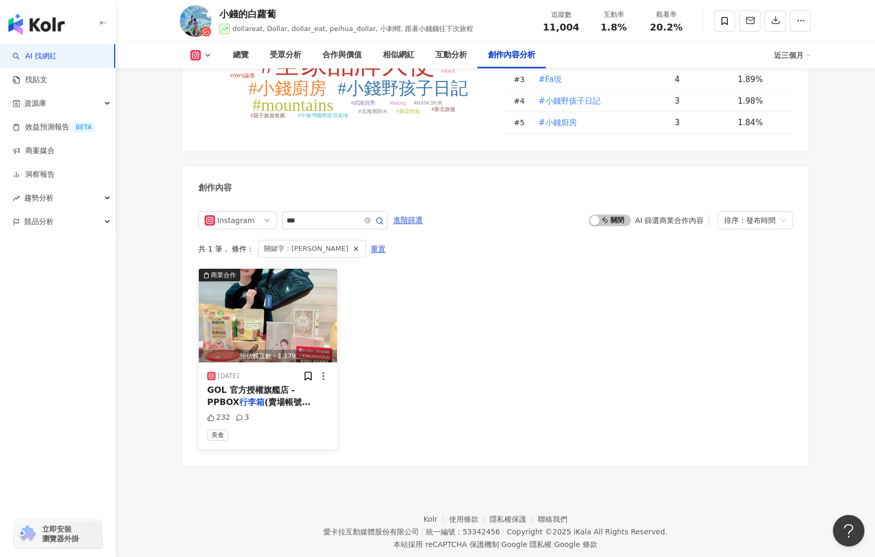
click at [287, 282] on img "button" at bounding box center [268, 316] width 138 height 94
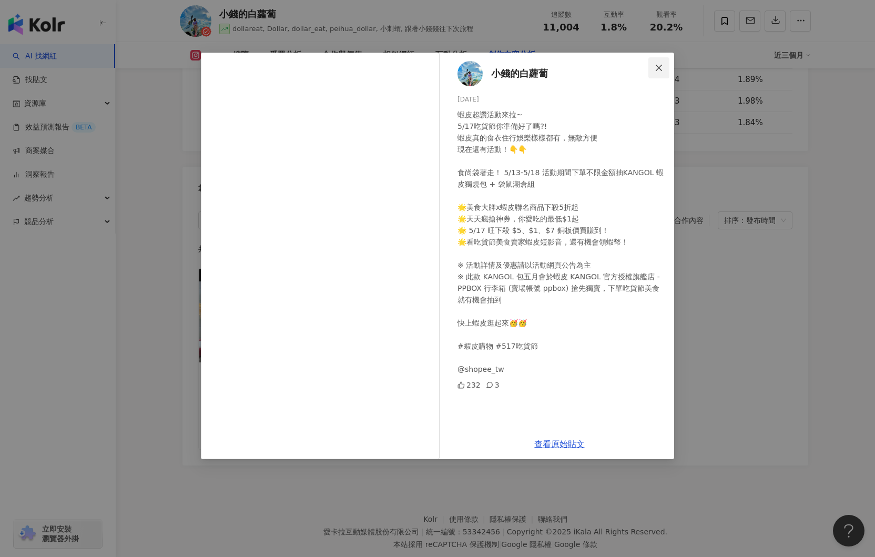
click at [661, 70] on icon "close" at bounding box center [659, 68] width 8 height 8
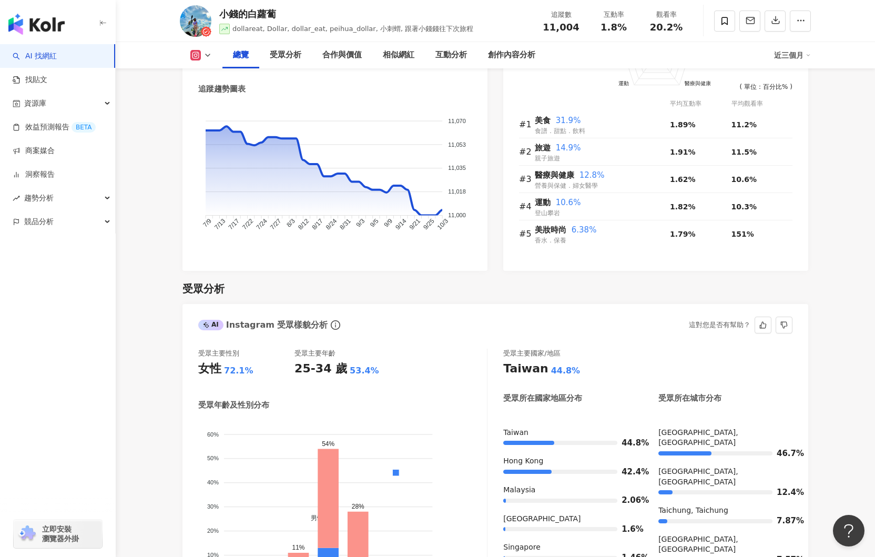
scroll to position [701, 0]
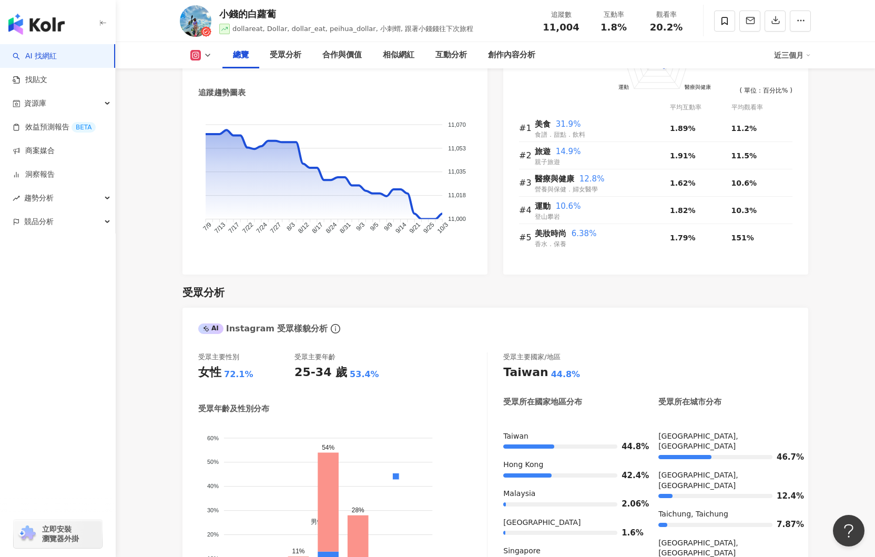
drag, startPoint x: 201, startPoint y: 24, endPoint x: 384, endPoint y: 24, distance: 182.4
click at [201, 24] on img at bounding box center [196, 21] width 32 height 32
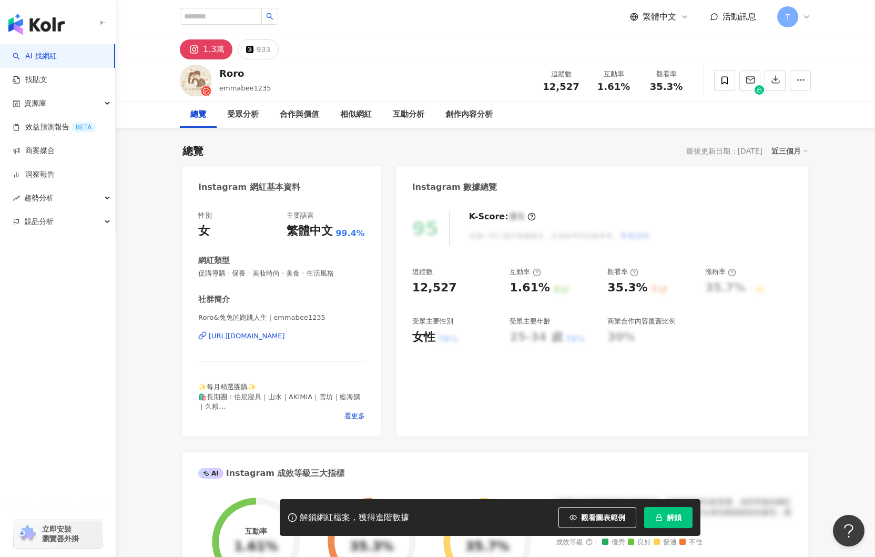
click at [278, 330] on div "Roro&兔兔的跑跳人生 | emmabee1235 https://www.instagram.com/emmabee1235/" at bounding box center [281, 344] width 167 height 62
click at [278, 334] on div "https://www.instagram.com/emmabee1235/" at bounding box center [247, 335] width 76 height 9
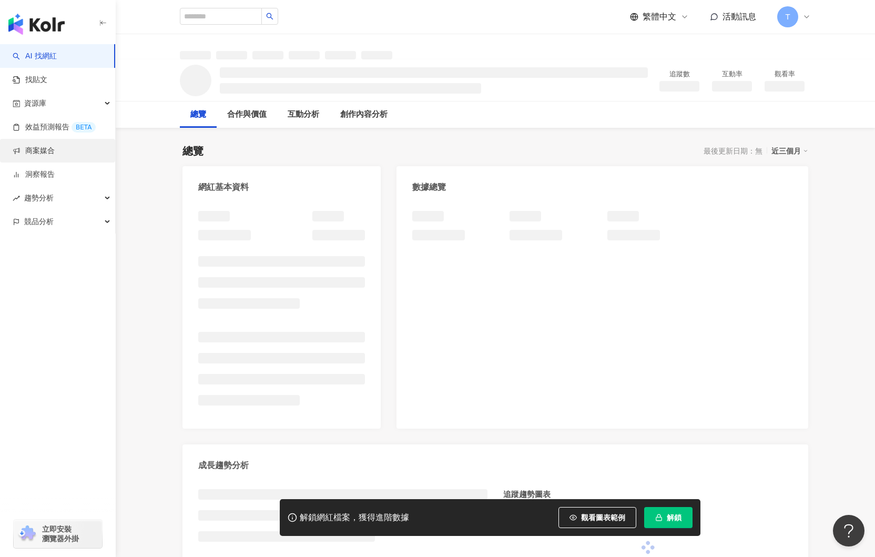
click at [44, 155] on link "商案媒合" at bounding box center [34, 151] width 42 height 11
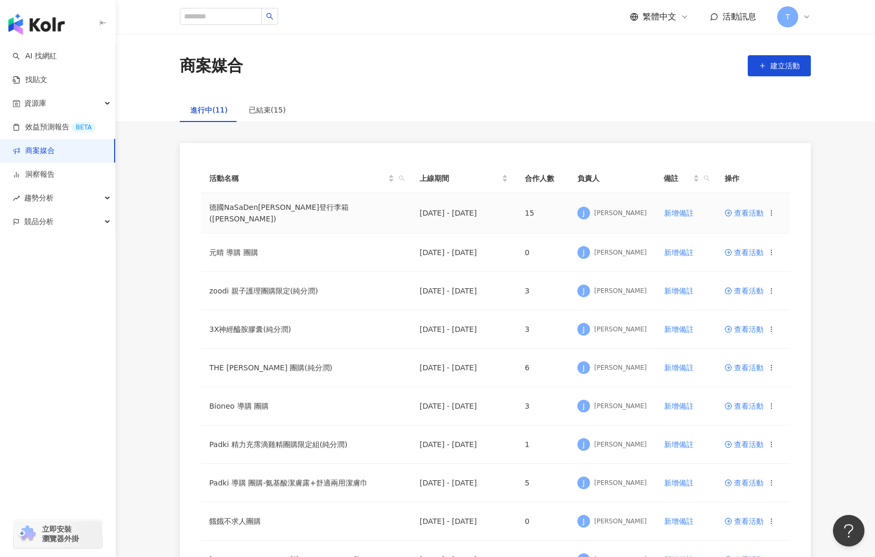
click at [747, 211] on span "查看活動" at bounding box center [744, 212] width 39 height 7
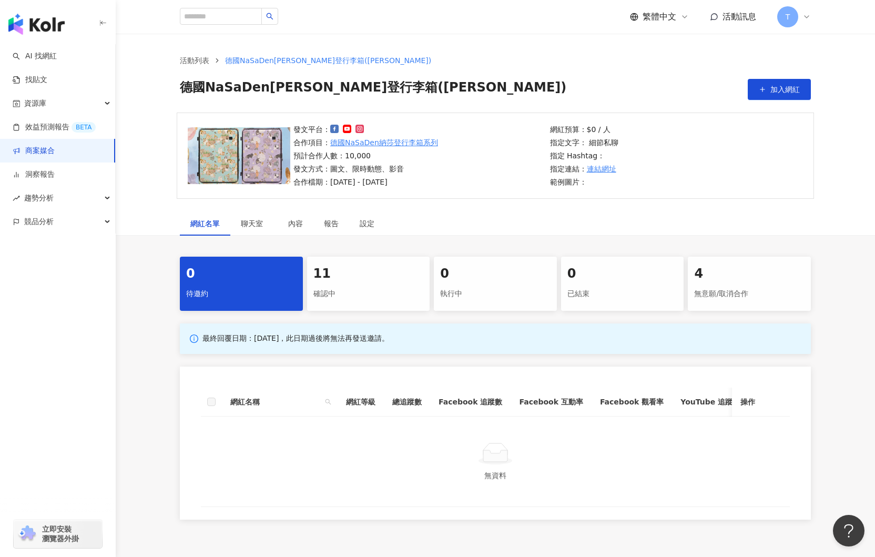
click at [349, 289] on div "確認中" at bounding box center [368, 294] width 110 height 18
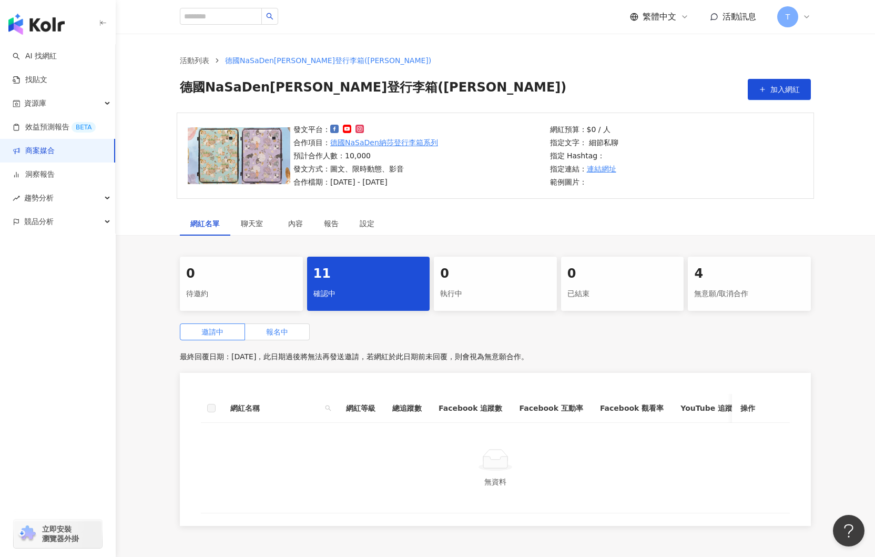
click at [289, 333] on label "報名中" at bounding box center [277, 331] width 65 height 17
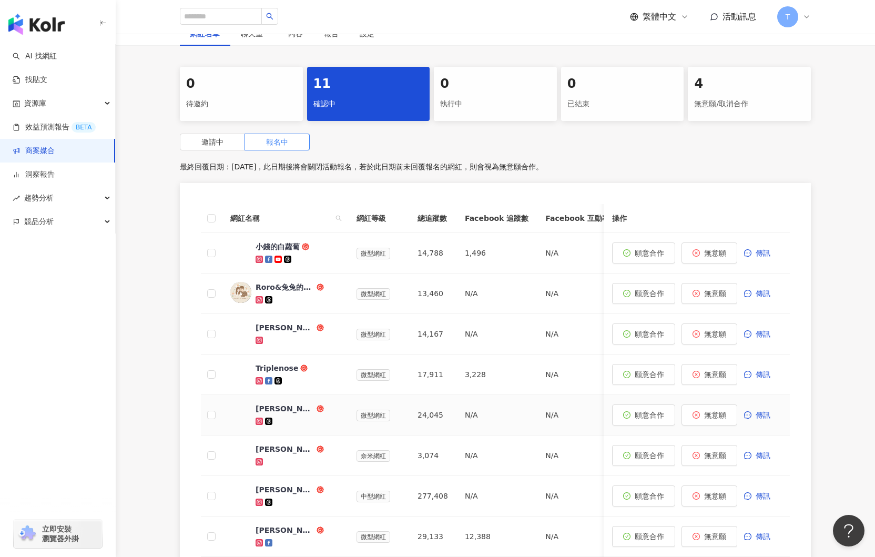
scroll to position [200, 0]
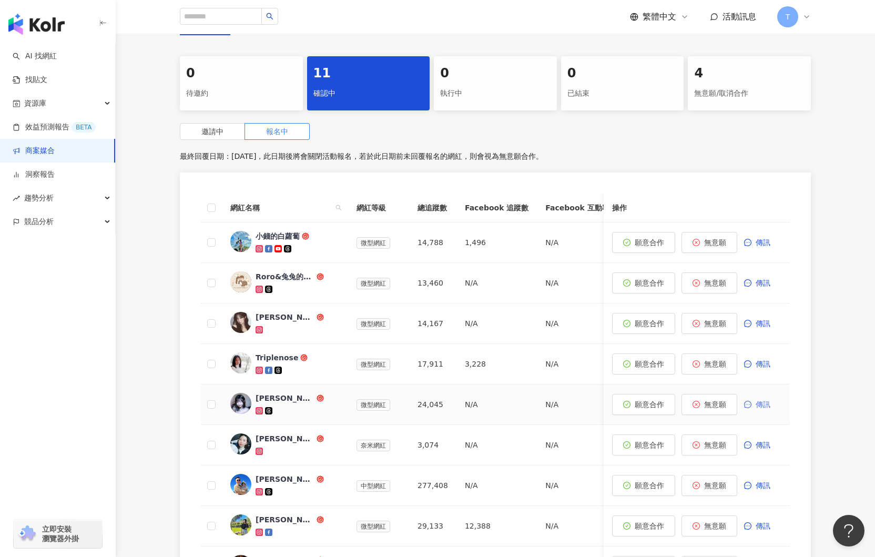
click at [762, 404] on span "傳訊" at bounding box center [763, 404] width 15 height 8
click at [261, 396] on div "[PERSON_NAME]" at bounding box center [285, 398] width 59 height 11
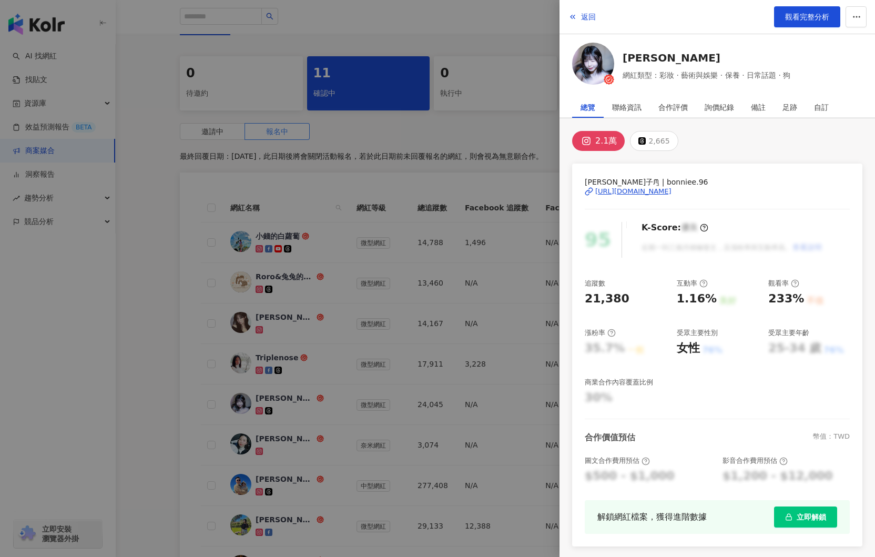
click at [601, 67] on img at bounding box center [593, 64] width 42 height 42
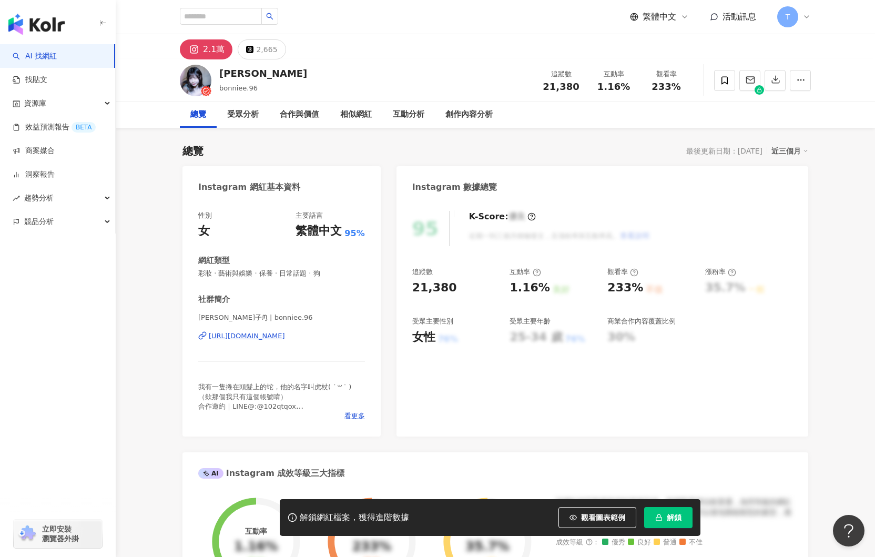
click at [285, 334] on div "[URL][DOMAIN_NAME]" at bounding box center [247, 335] width 76 height 9
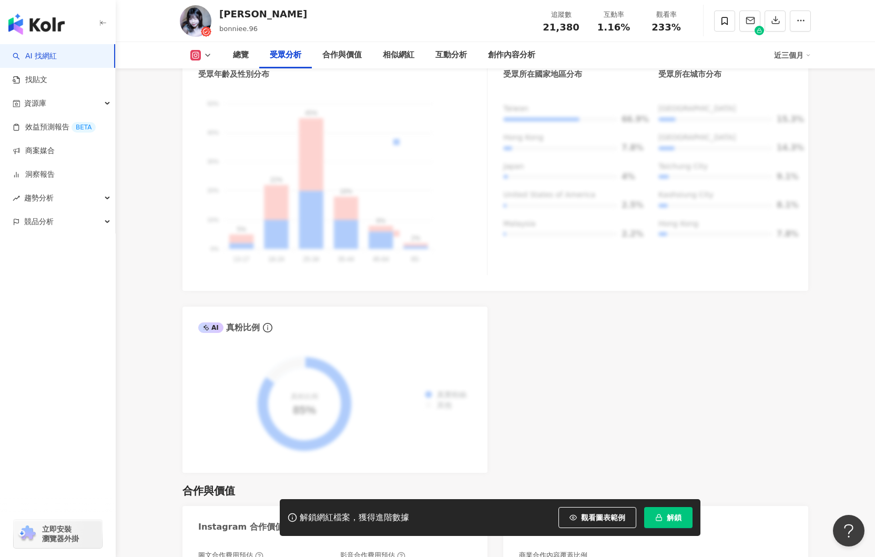
scroll to position [1037, 0]
drag, startPoint x: 676, startPoint y: 512, endPoint x: 667, endPoint y: 485, distance: 28.3
click at [676, 511] on button "解鎖" at bounding box center [668, 517] width 48 height 21
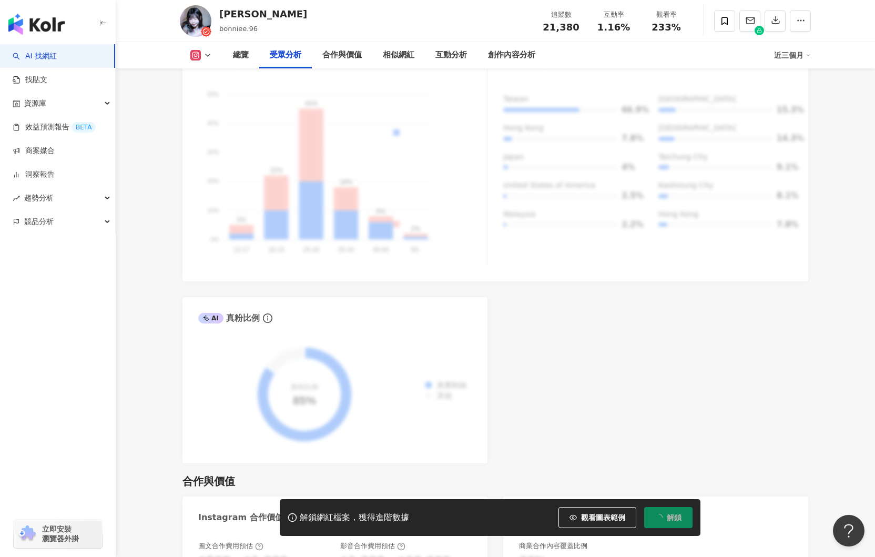
scroll to position [1046, 0]
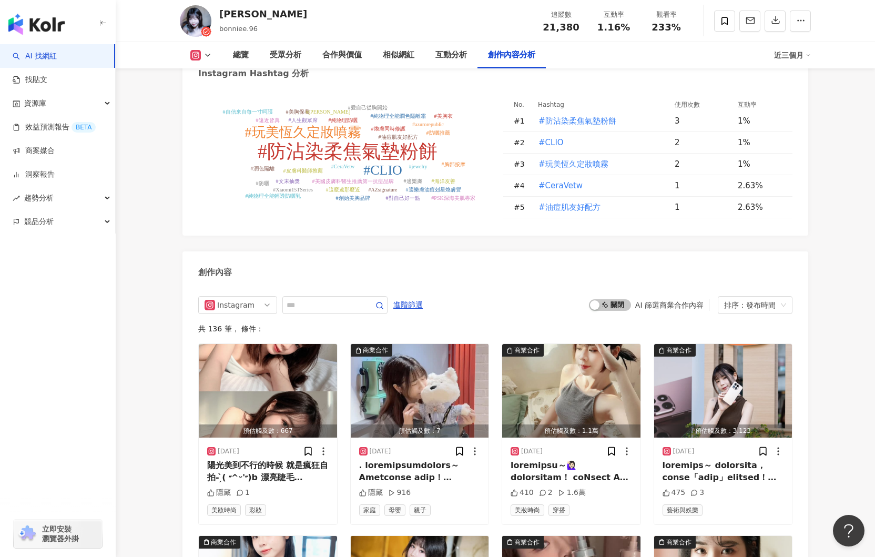
scroll to position [3054, 0]
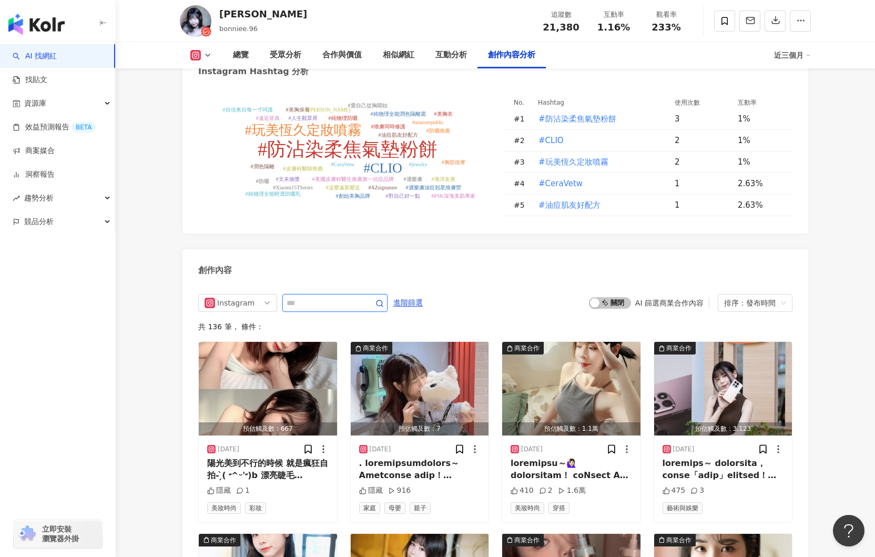
click at [330, 297] on input "text" at bounding box center [324, 303] width 74 height 13
type input "***"
